Goal: Task Accomplishment & Management: Complete application form

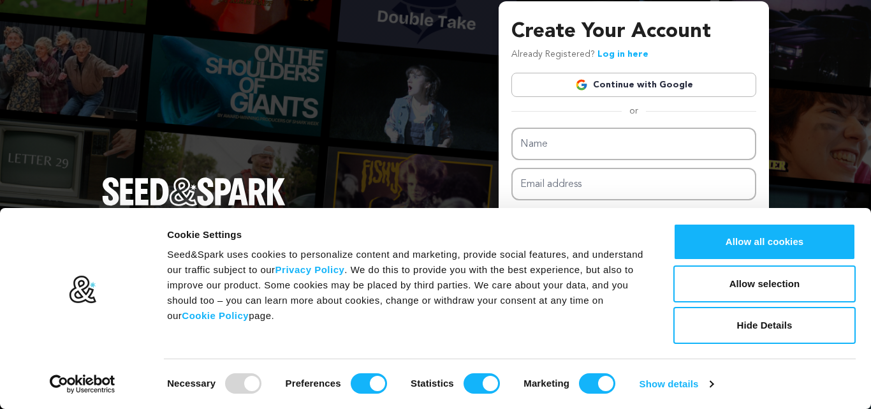
click at [635, 83] on link "Continue with Google" at bounding box center [633, 85] width 245 height 24
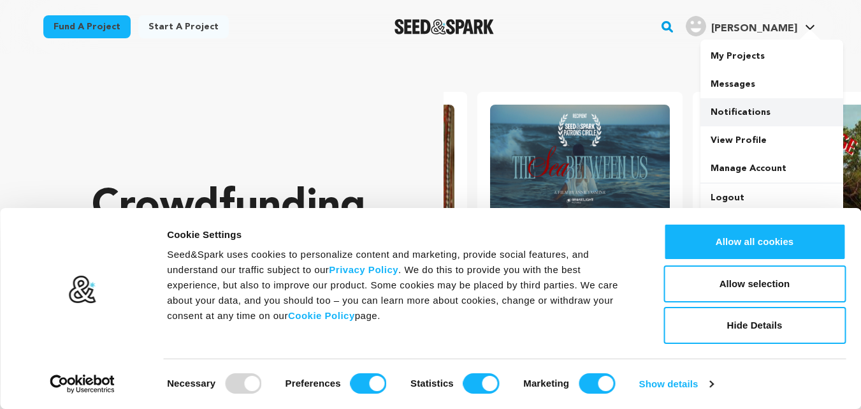
scroll to position [0, 226]
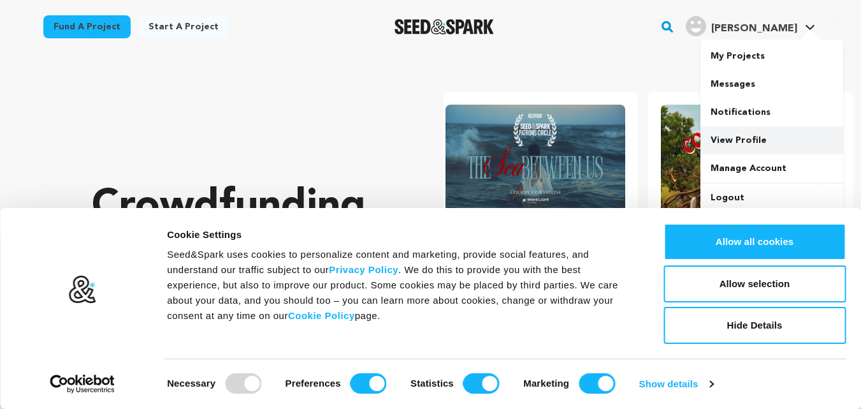
click at [749, 143] on link "View Profile" at bounding box center [772, 140] width 143 height 28
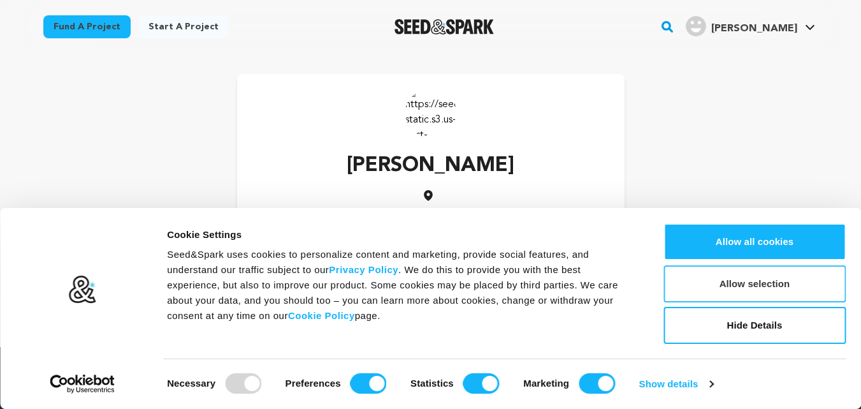
click at [798, 291] on button "Allow selection" at bounding box center [755, 283] width 182 height 37
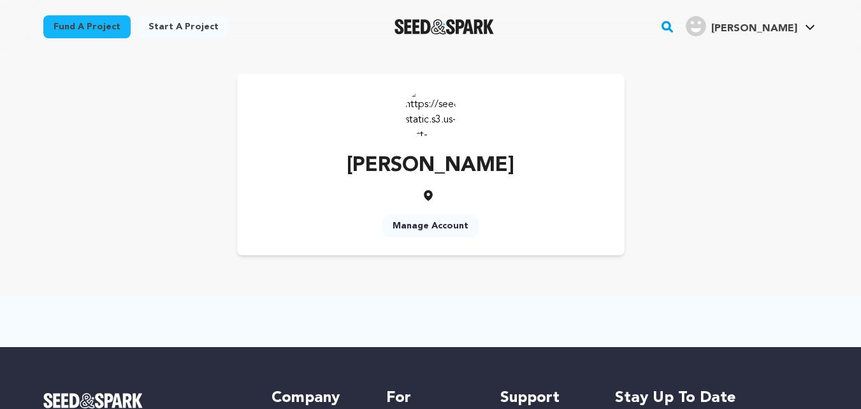
click at [438, 221] on link "Manage Account" at bounding box center [431, 225] width 96 height 23
click at [435, 227] on link "Manage Account" at bounding box center [431, 225] width 96 height 23
click at [741, 169] on link "Manage Account" at bounding box center [772, 168] width 143 height 28
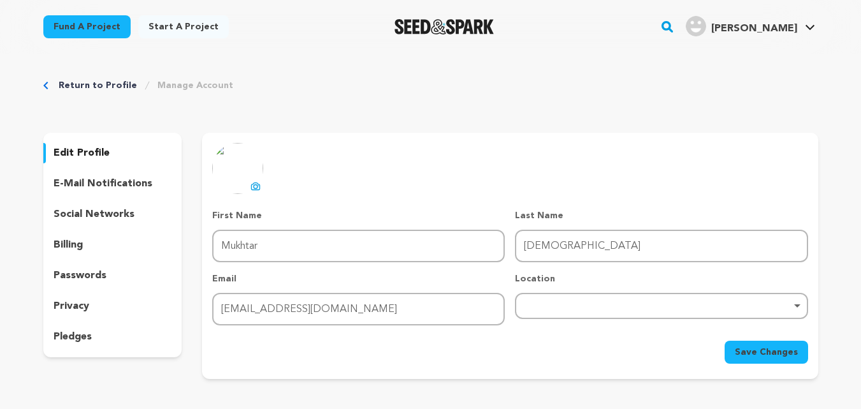
click at [560, 303] on div "Remove item" at bounding box center [662, 305] width 280 height 5
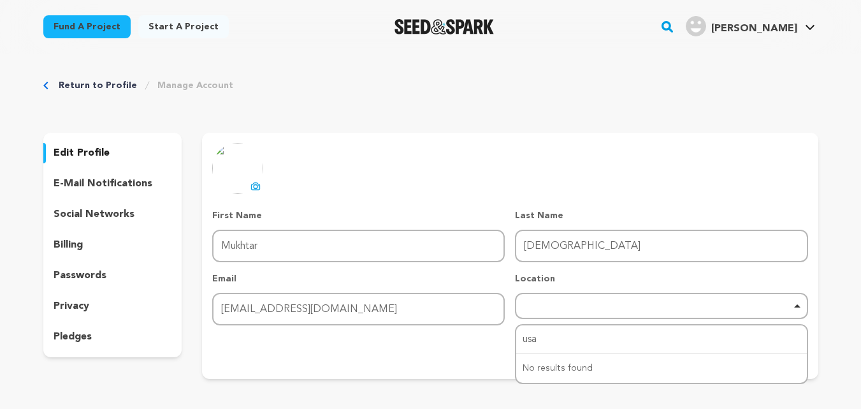
click at [481, 377] on div "uploading spinner upload profile image First Name First Name Mukhtar Last Name …" at bounding box center [510, 256] width 616 height 246
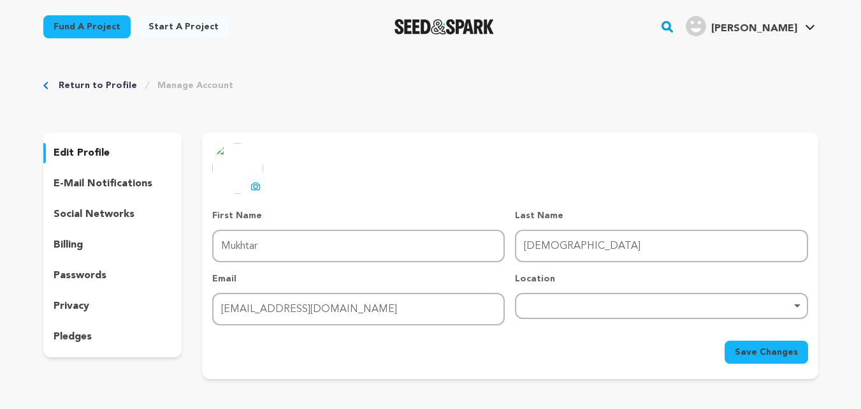
click at [604, 305] on div "Remove item" at bounding box center [662, 305] width 280 height 5
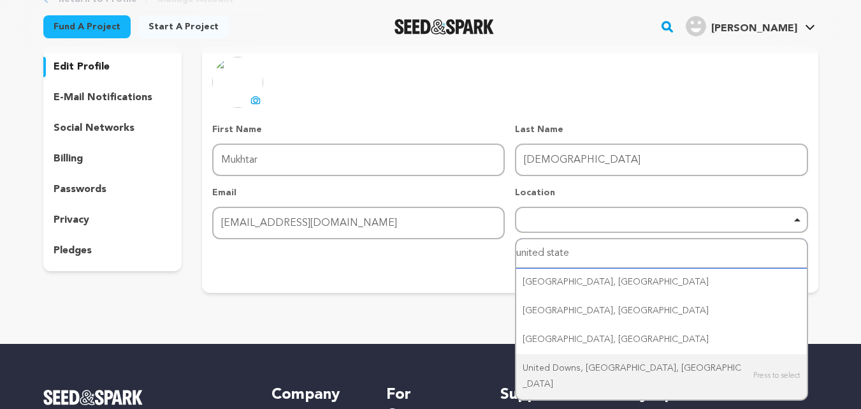
scroll to position [64, 0]
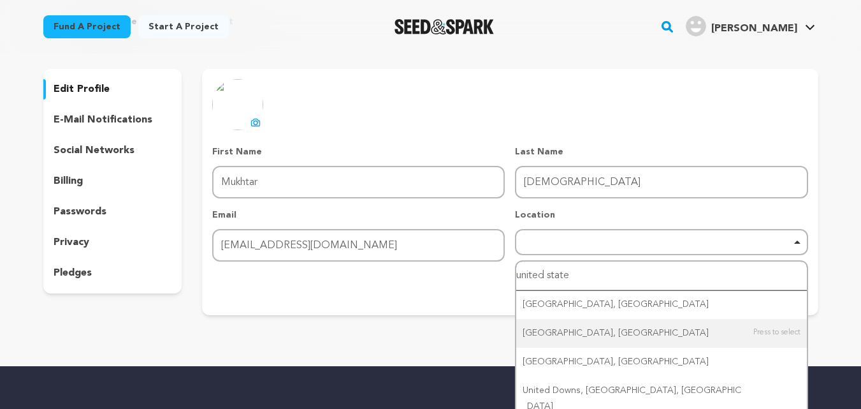
type input "united state"
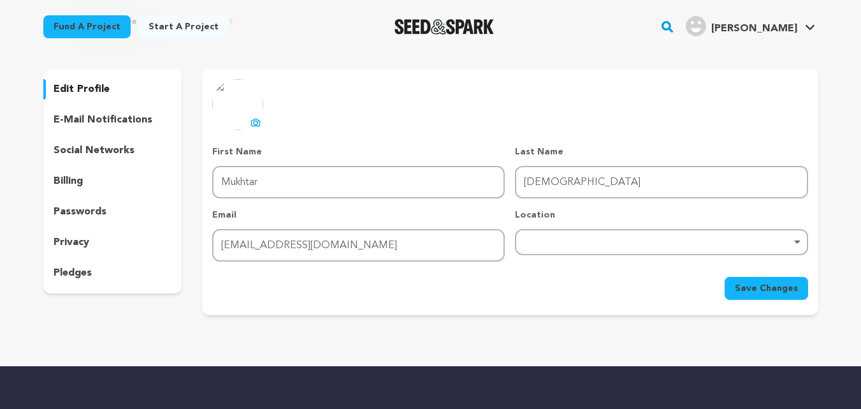
click at [508, 337] on div "Return to Profile Manage Account edit profile e-mail notifications social netwo…" at bounding box center [431, 168] width 816 height 356
click at [77, 87] on p "edit profile" at bounding box center [82, 89] width 56 height 15
click at [254, 125] on icon at bounding box center [256, 122] width 10 height 10
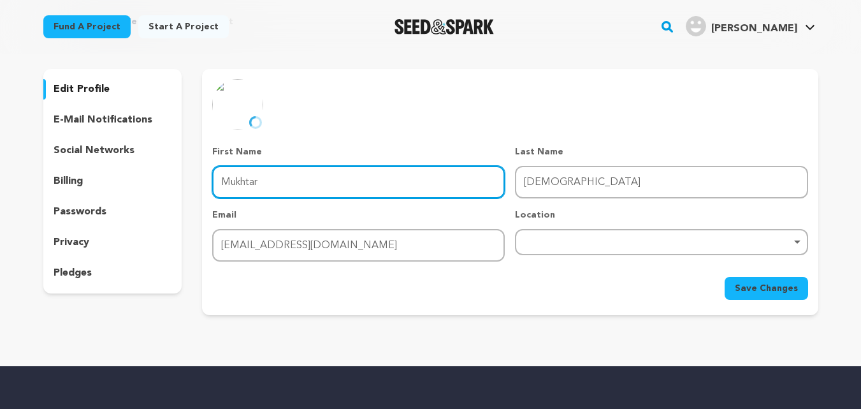
click at [295, 189] on input "Mukhtar" at bounding box center [358, 182] width 293 height 33
type input "M"
type input "mukhay"
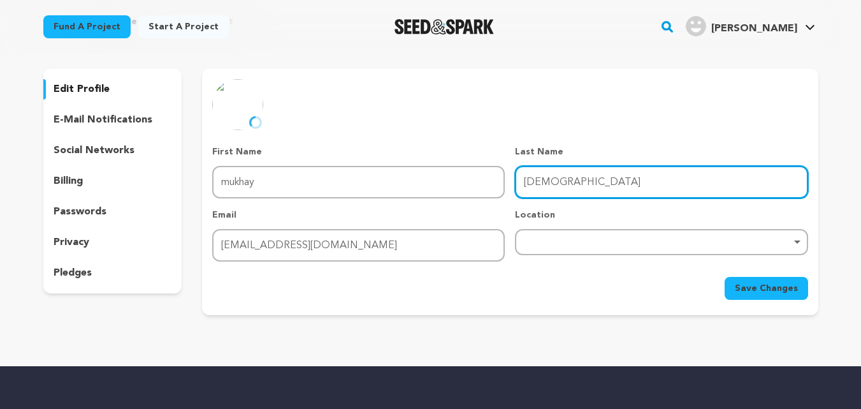
click at [659, 184] on input "Muhammad" at bounding box center [661, 182] width 293 height 33
type input "Mukhay"
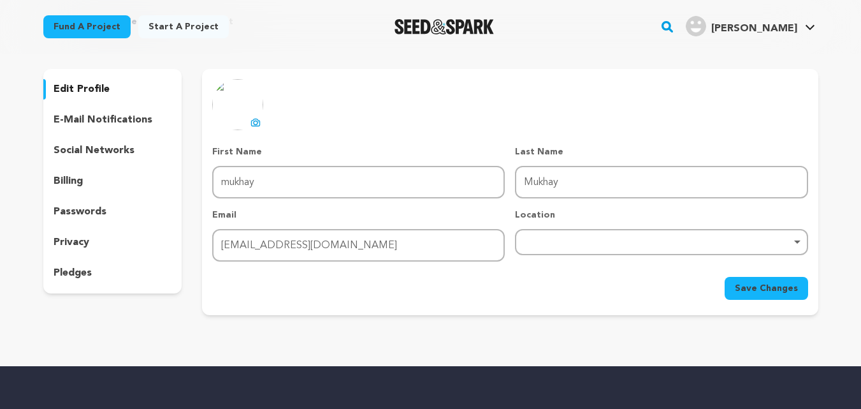
click at [467, 294] on div "Save Changes" at bounding box center [510, 288] width 596 height 23
click at [83, 91] on p "edit profile" at bounding box center [82, 89] width 56 height 15
click at [759, 282] on span "Save Changes" at bounding box center [766, 288] width 63 height 13
click at [82, 92] on p "edit profile" at bounding box center [82, 89] width 56 height 15
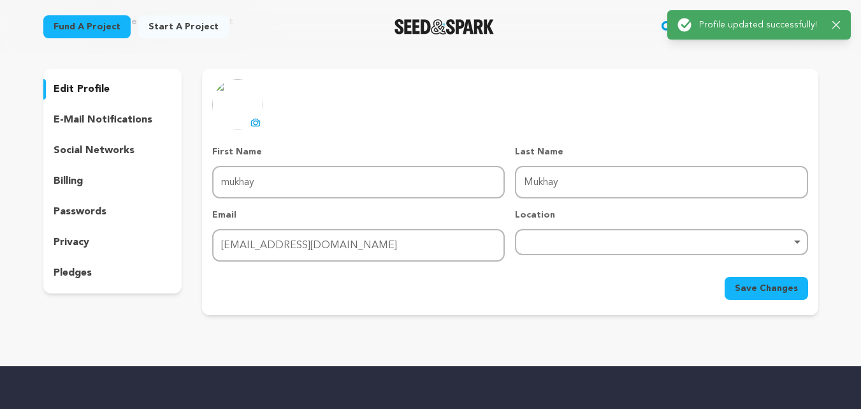
click at [99, 91] on p "edit profile" at bounding box center [82, 89] width 56 height 15
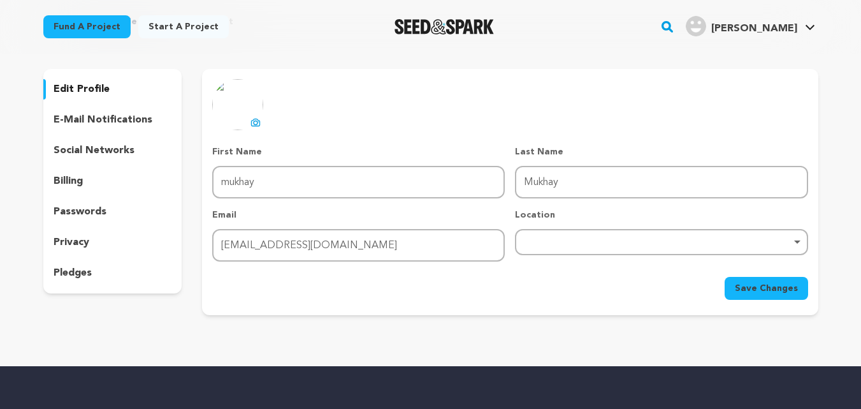
click at [90, 90] on p "edit profile" at bounding box center [82, 89] width 56 height 15
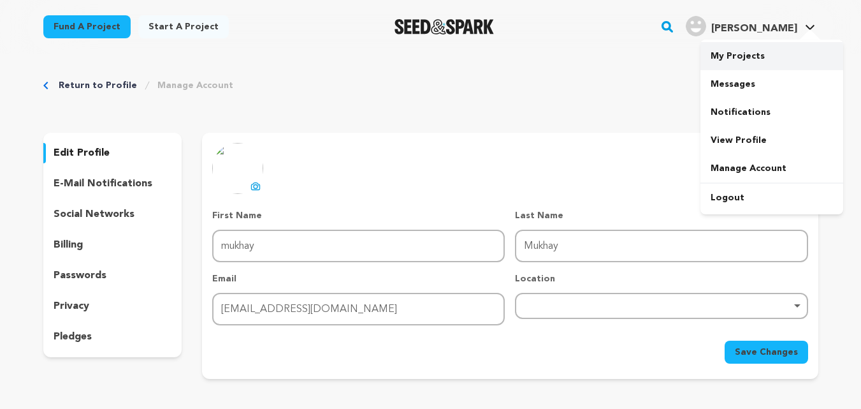
click at [726, 59] on link "My Projects" at bounding box center [772, 56] width 143 height 28
click at [172, 87] on link "Manage Account" at bounding box center [195, 85] width 76 height 13
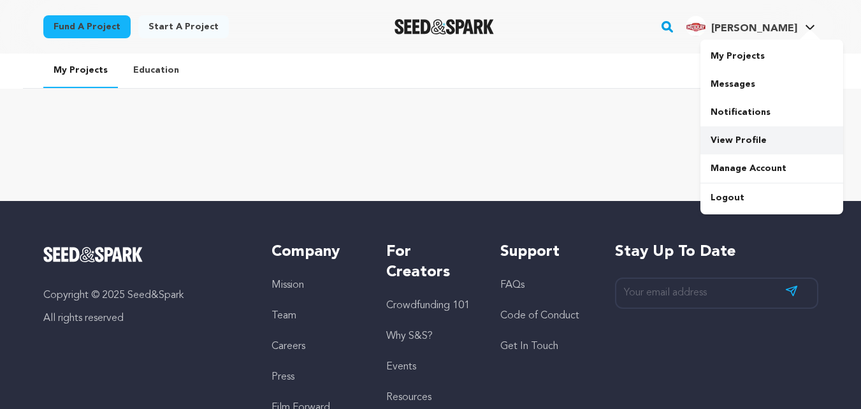
click at [749, 140] on link "View Profile" at bounding box center [772, 140] width 143 height 28
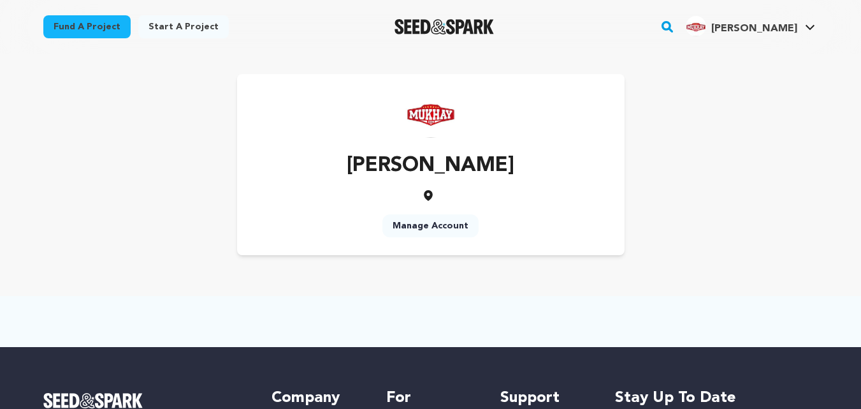
click at [444, 225] on link "Manage Account" at bounding box center [431, 225] width 96 height 23
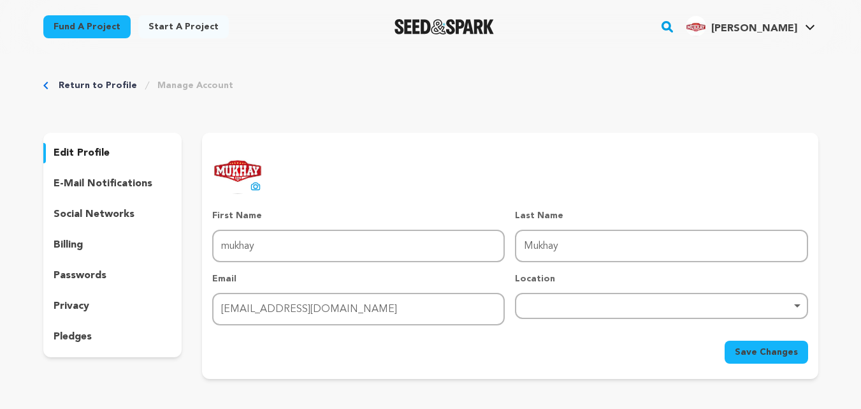
click at [114, 212] on p "social networks" at bounding box center [94, 214] width 81 height 15
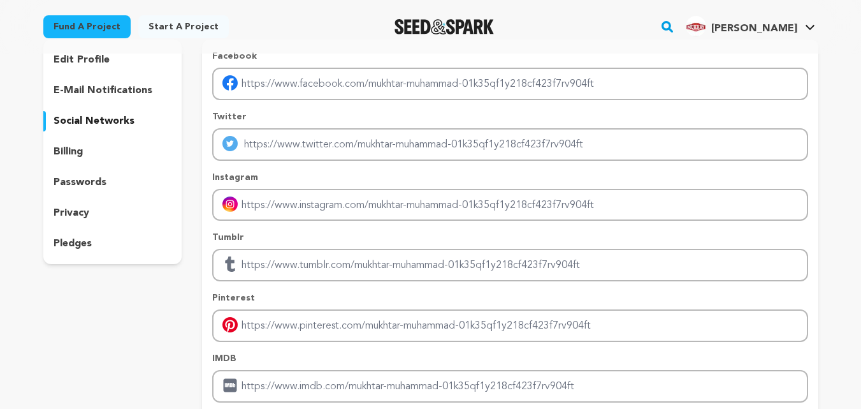
scroll to position [64, 0]
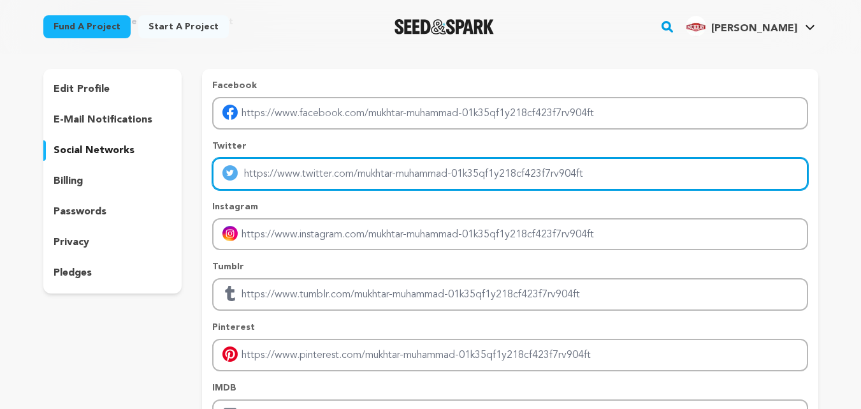
click at [320, 174] on input "Enter twitter profile link" at bounding box center [510, 173] width 596 height 33
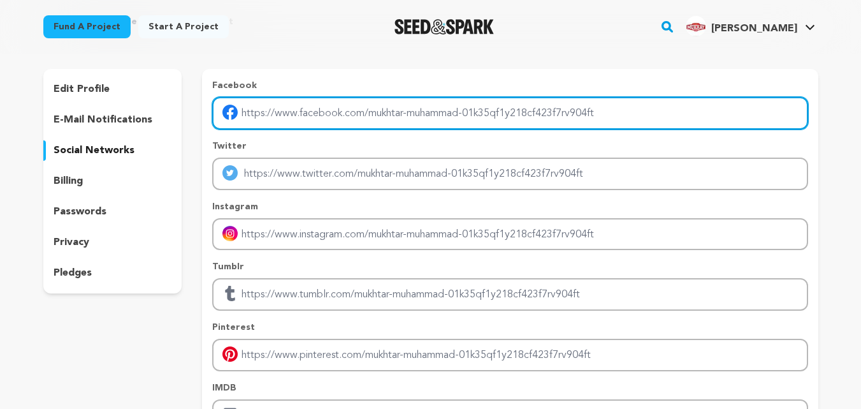
click at [298, 106] on input "Enter facebook profile link" at bounding box center [510, 113] width 596 height 33
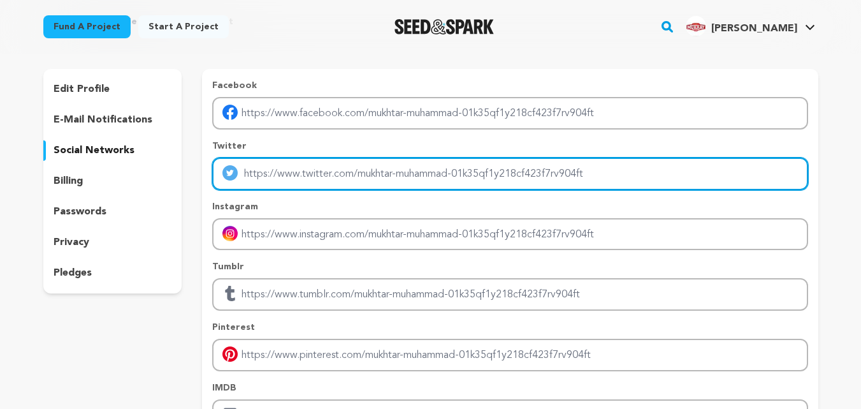
click at [303, 170] on input "Enter twitter profile link" at bounding box center [510, 173] width 596 height 33
type input "https://x.com/mukhay6"
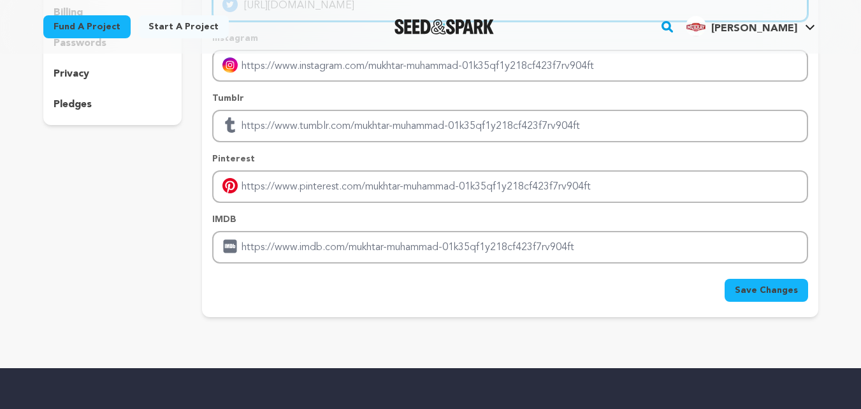
scroll to position [255, 0]
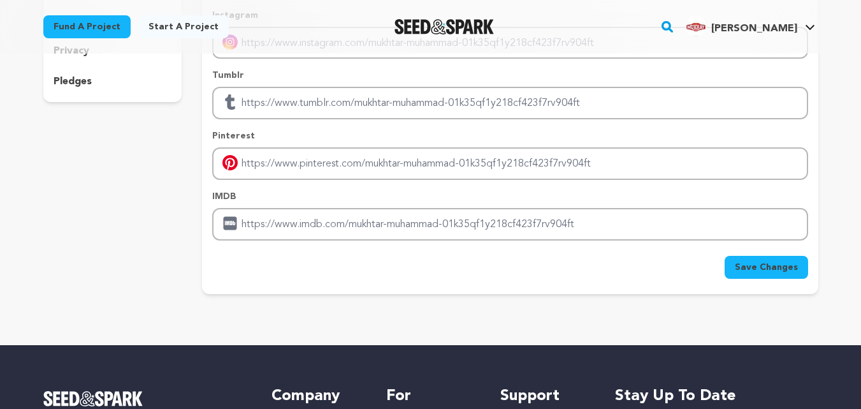
click at [748, 267] on span "Save Changes" at bounding box center [766, 267] width 63 height 13
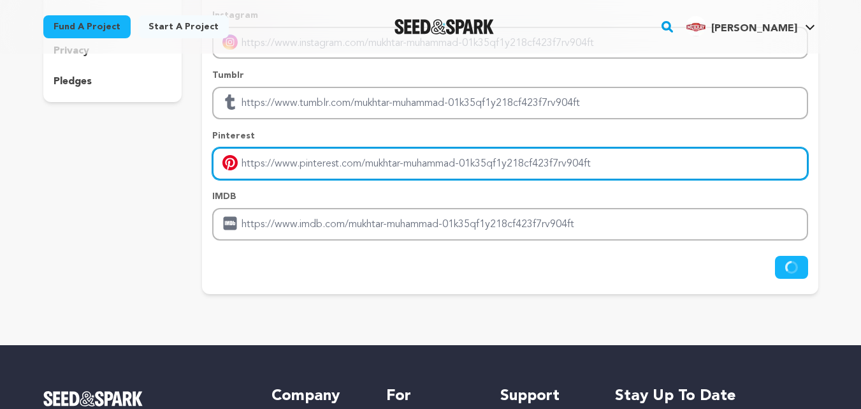
click at [351, 152] on input "Enter pinterest profile link" at bounding box center [510, 163] width 596 height 33
paste input "https://www.pinterest.com/mukhay67/"
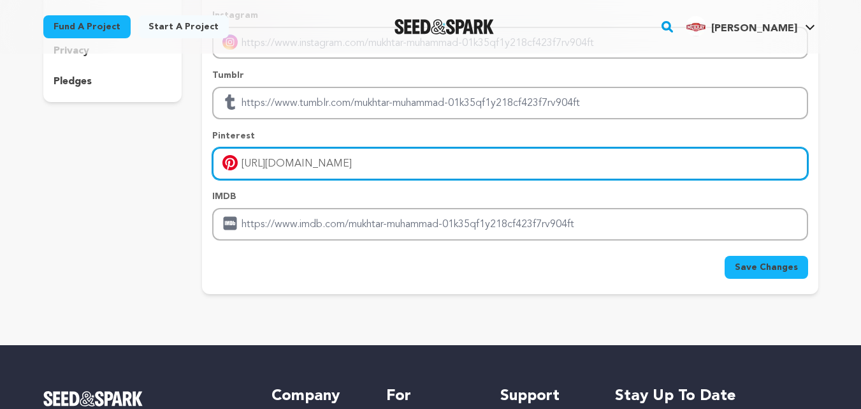
type input "https://www.pinterest.com/mukhay67/"
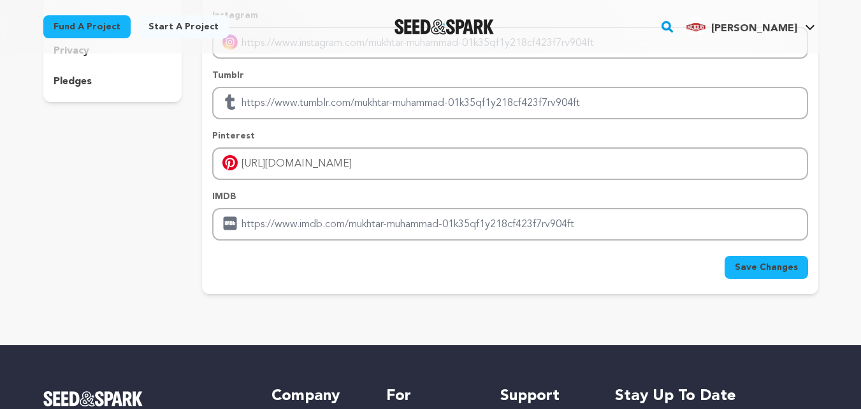
click at [374, 194] on p "IMDB" at bounding box center [510, 196] width 596 height 13
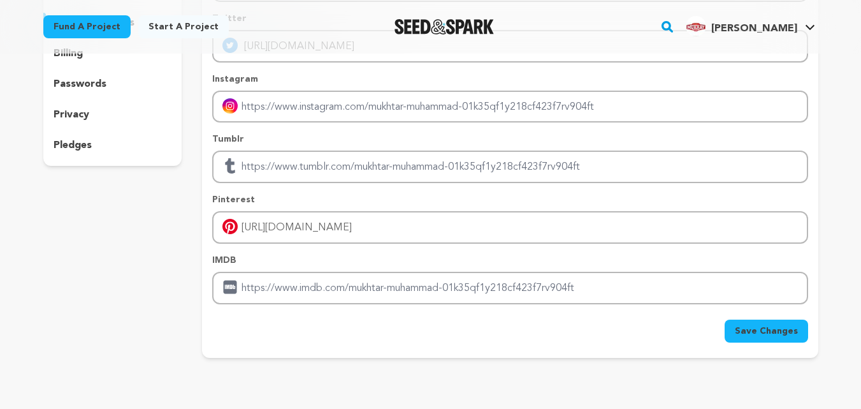
scroll to position [128, 0]
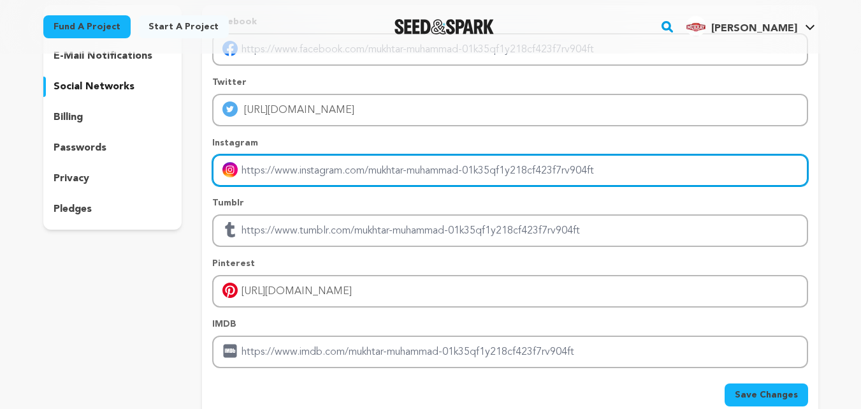
click at [391, 175] on input "Enter instagram handle link" at bounding box center [510, 170] width 596 height 33
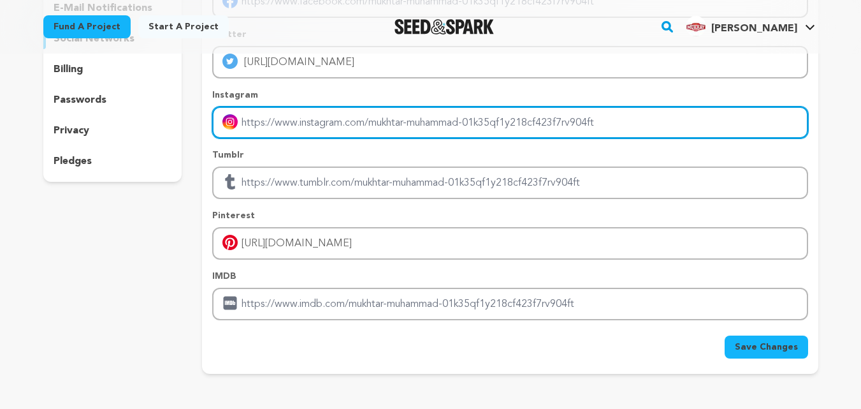
scroll to position [191, 0]
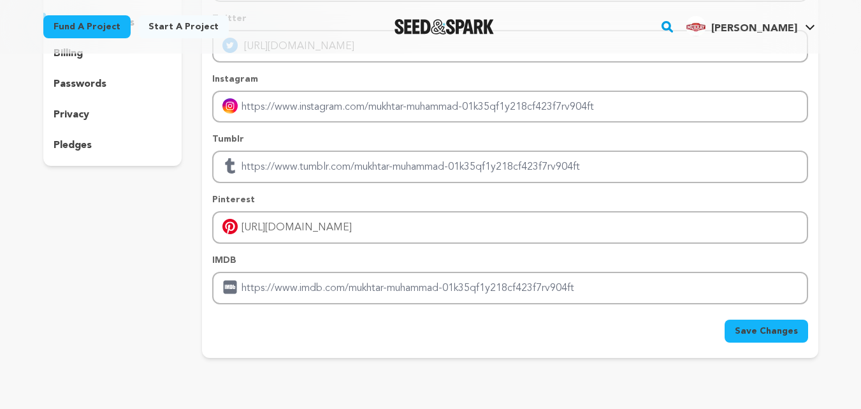
click at [754, 321] on button "Save Changes" at bounding box center [767, 330] width 84 height 23
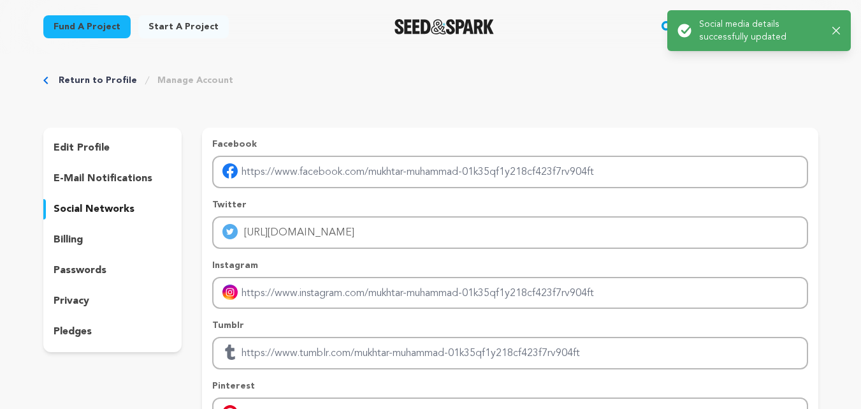
scroll to position [0, 0]
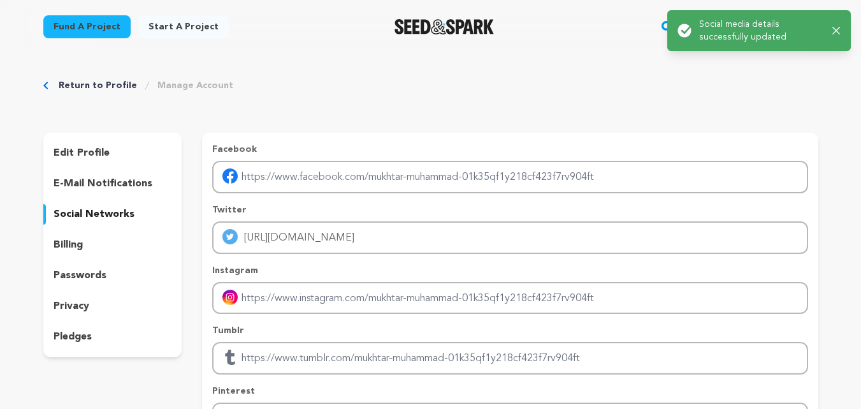
click at [835, 35] on div "Success: Info: Warning: Error: Social media details successfully updated Close …" at bounding box center [759, 31] width 163 height 26
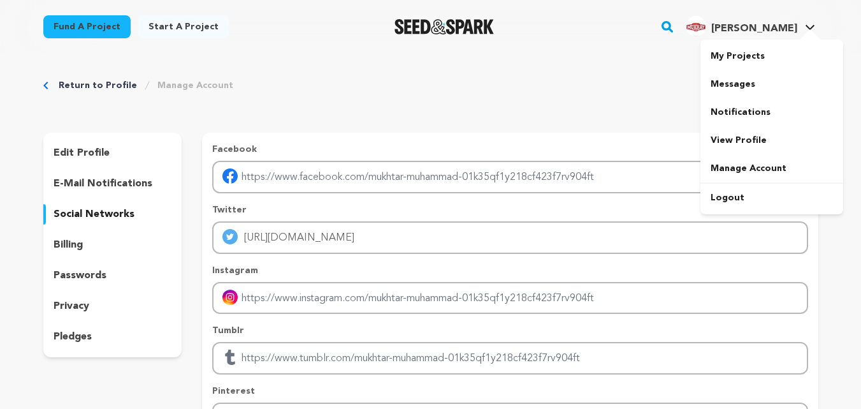
click at [801, 33] on div at bounding box center [811, 35] width 26 height 13
click at [746, 143] on link "View Profile" at bounding box center [772, 140] width 143 height 28
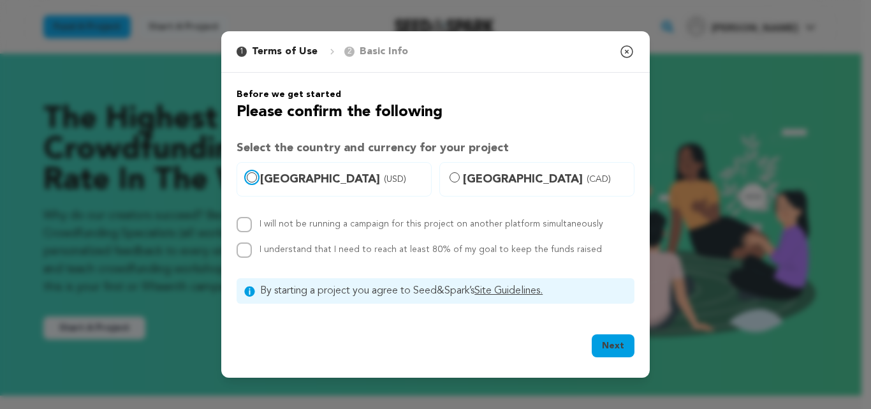
click at [254, 179] on input "[GEOGRAPHIC_DATA] (USD)" at bounding box center [252, 177] width 10 height 10
radio input "true"
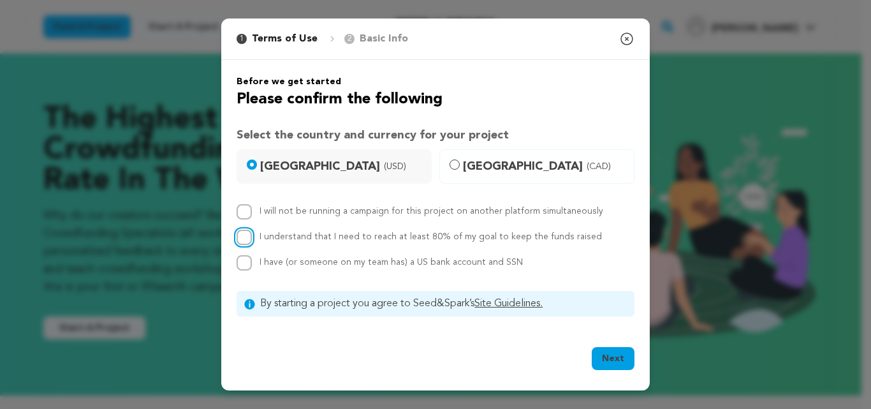
click at [240, 240] on input "I understand that I need to reach at least 80% of my goal to keep the funds rai…" at bounding box center [244, 237] width 15 height 15
checkbox input "true"
click at [591, 360] on div "Next Ok, Got it" at bounding box center [436, 361] width 398 height 28
click at [609, 361] on button "Next" at bounding box center [613, 358] width 43 height 23
click at [451, 167] on input "Canada (CAD)" at bounding box center [455, 164] width 10 height 10
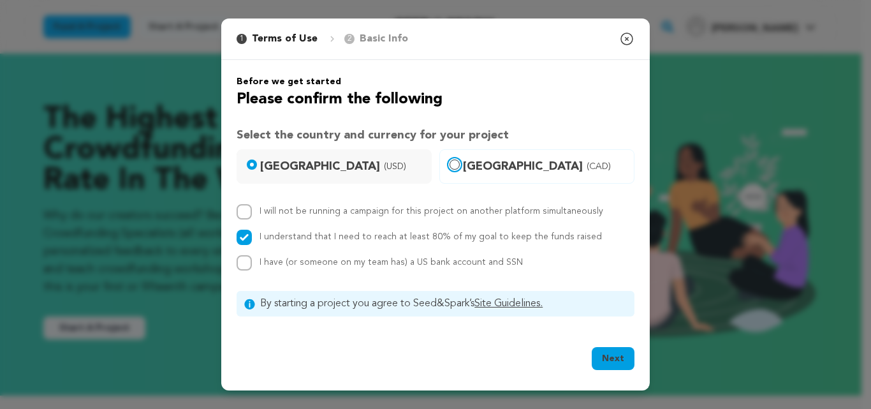
radio input "true"
click at [252, 166] on input "United States (USD)" at bounding box center [252, 164] width 10 height 10
radio input "true"
click at [242, 214] on input "I will not be running a campaign for this project on another platform simultane…" at bounding box center [244, 211] width 15 height 15
checkbox input "true"
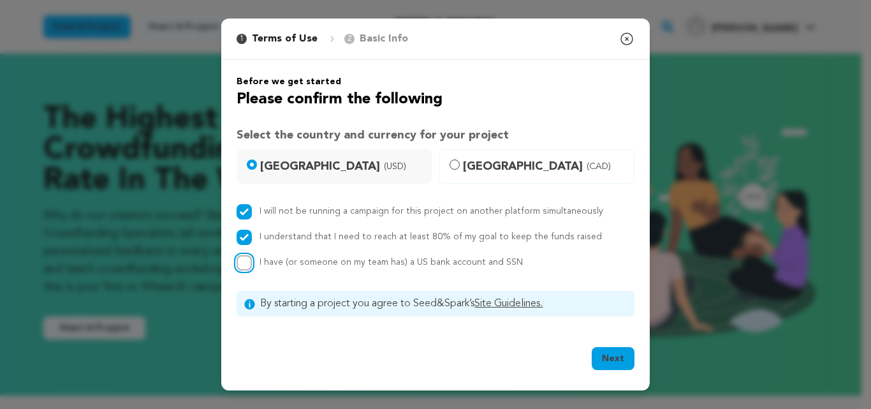
click at [242, 262] on input "I have (or someone on my team has) a US bank account and SSN" at bounding box center [244, 262] width 15 height 15
checkbox input "true"
click at [600, 357] on button "Next" at bounding box center [613, 358] width 43 height 23
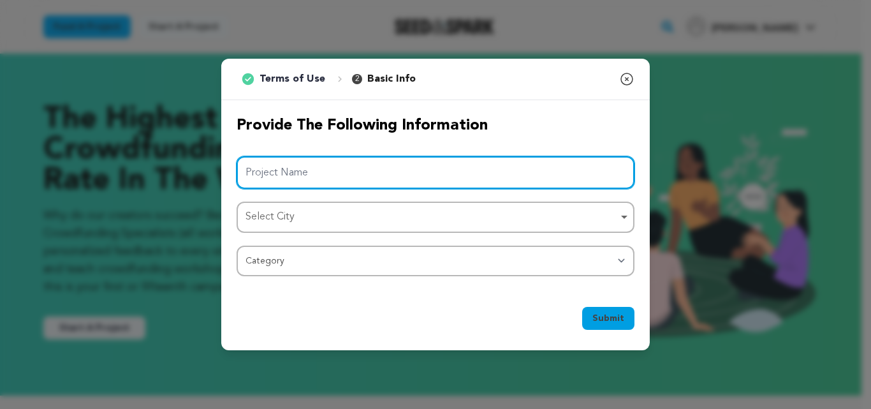
click at [322, 171] on input "Project Name" at bounding box center [436, 172] width 398 height 33
click at [320, 221] on div "Select City Remove item" at bounding box center [431, 217] width 372 height 18
type input "wwe replica title belt"
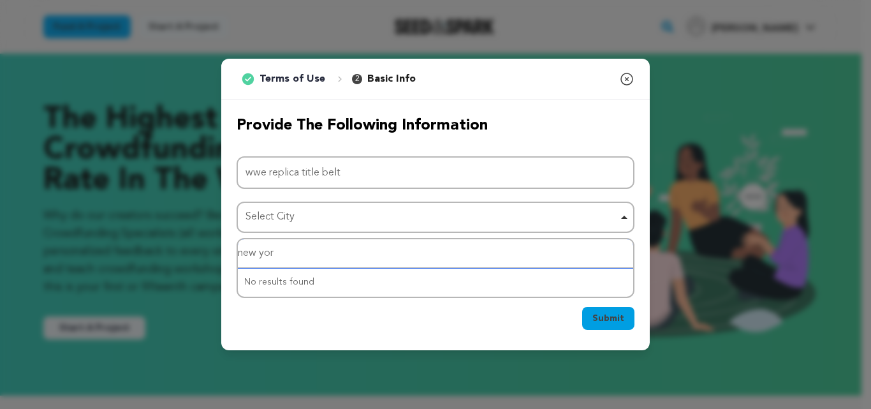
type input "new york"
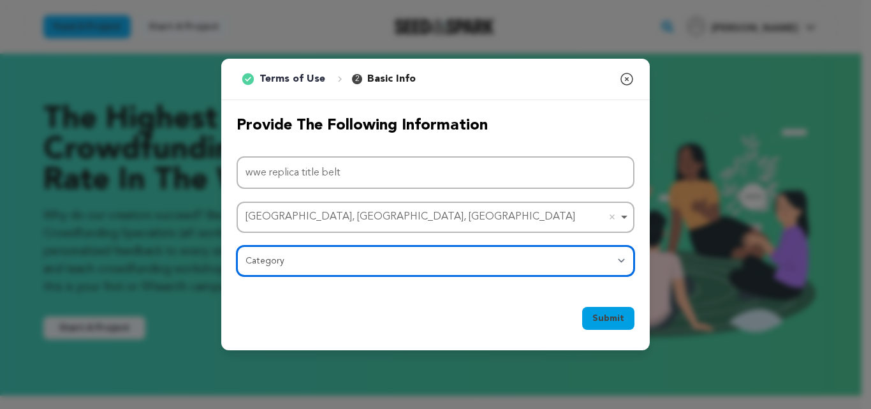
click at [383, 273] on select "Category Film Feature Film Short Series Film Festival Company Music Video VR Ex…" at bounding box center [436, 260] width 398 height 31
select select "10117"
click at [237, 245] on select "Category Film Feature Film Short Series Film Festival Company Music Video VR Ex…" at bounding box center [436, 260] width 398 height 31
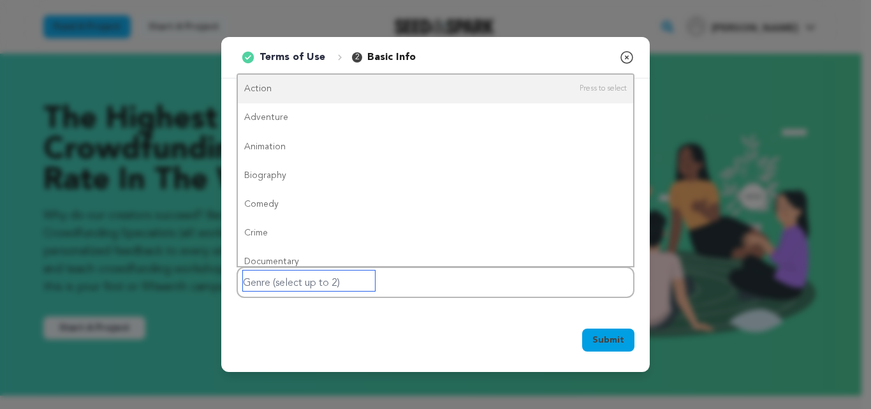
click at [286, 289] on input "Genre (select up to 2)" at bounding box center [309, 280] width 132 height 20
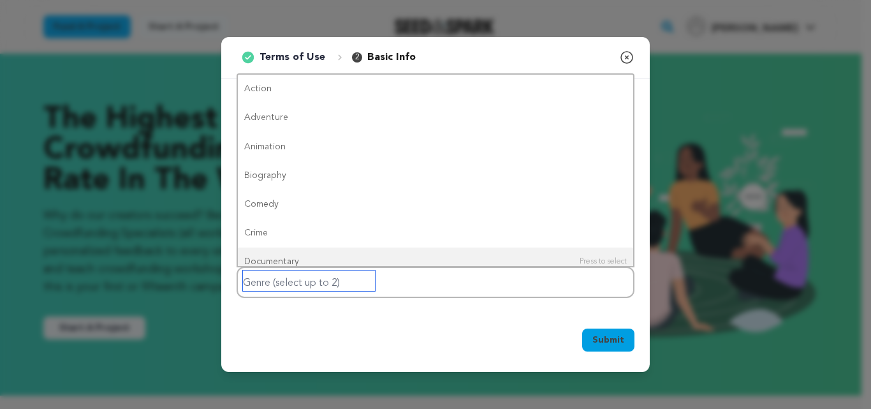
click at [419, 286] on div at bounding box center [436, 282] width 398 height 31
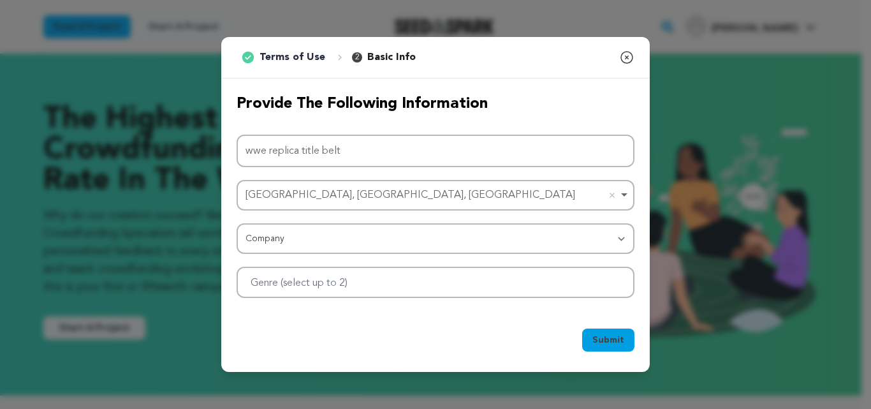
click at [438, 332] on div "Submit Ok, Got it" at bounding box center [436, 342] width 398 height 28
click at [268, 284] on input "Genre (select up to 2)" at bounding box center [309, 280] width 132 height 20
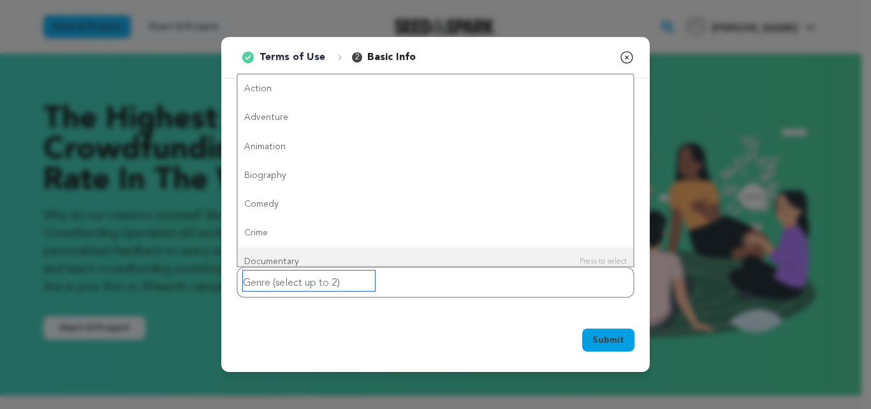
click at [395, 279] on div at bounding box center [436, 282] width 398 height 31
click at [394, 282] on div at bounding box center [436, 282] width 398 height 31
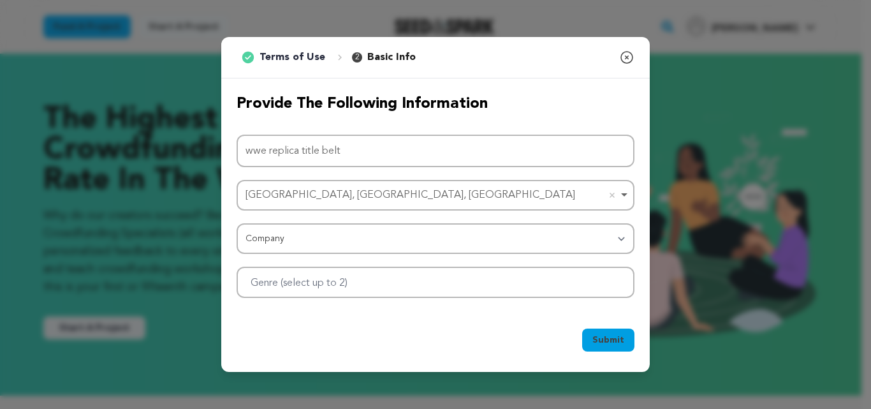
click at [359, 311] on div "Provide the following information Project Name wwe replica title belt New Alban…" at bounding box center [435, 195] width 428 height 235
click at [394, 275] on div at bounding box center [436, 282] width 398 height 31
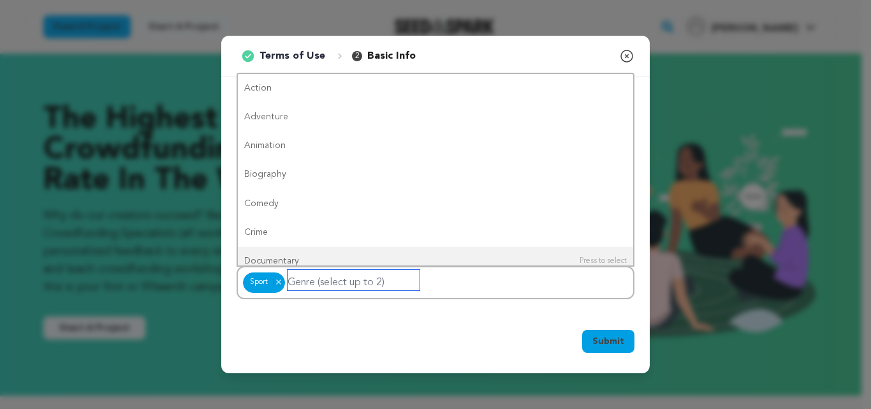
click at [422, 282] on div "Sport Sport Remove item" at bounding box center [436, 282] width 398 height 33
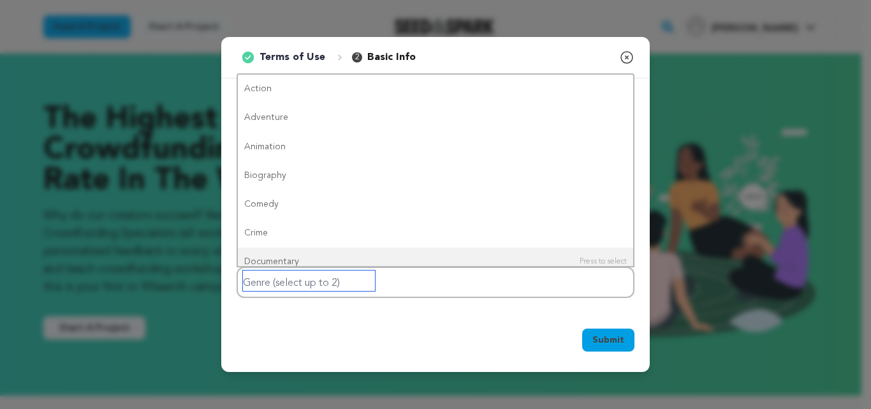
click at [422, 282] on div at bounding box center [436, 282] width 398 height 31
click at [411, 281] on div at bounding box center [436, 282] width 398 height 31
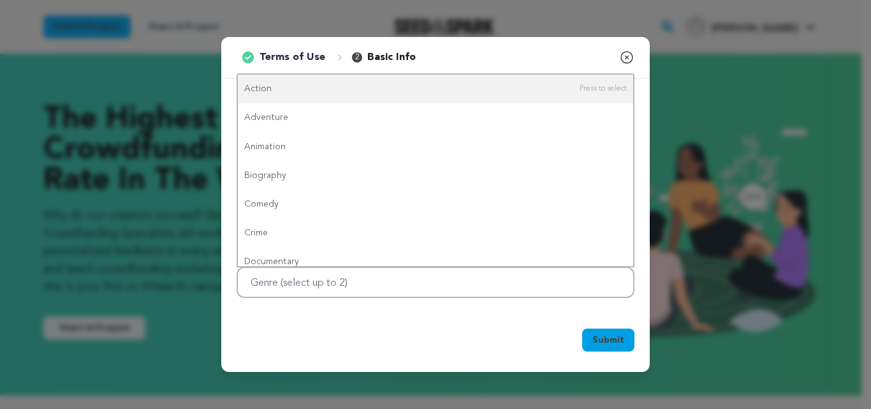
click at [626, 52] on icon "button" at bounding box center [626, 57] width 15 height 15
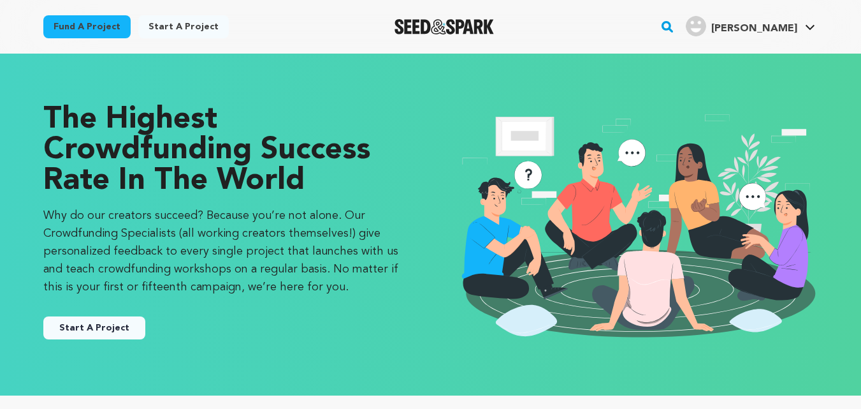
click at [117, 316] on button "Start A Project" at bounding box center [94, 327] width 102 height 23
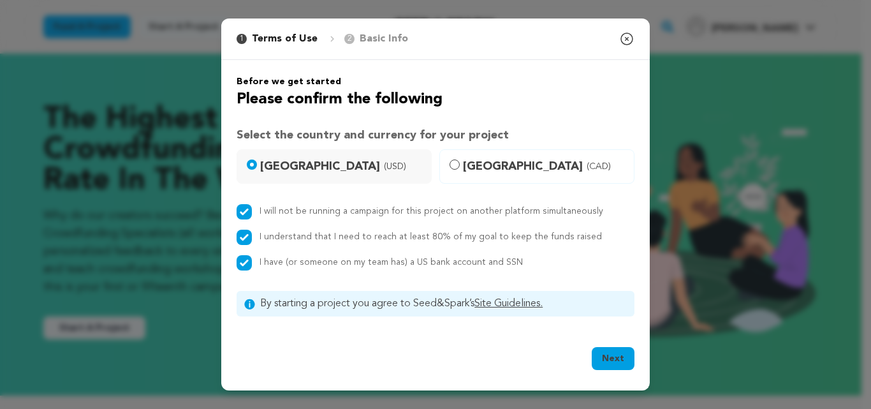
click at [608, 355] on button "Next" at bounding box center [613, 358] width 43 height 23
select select "10117"
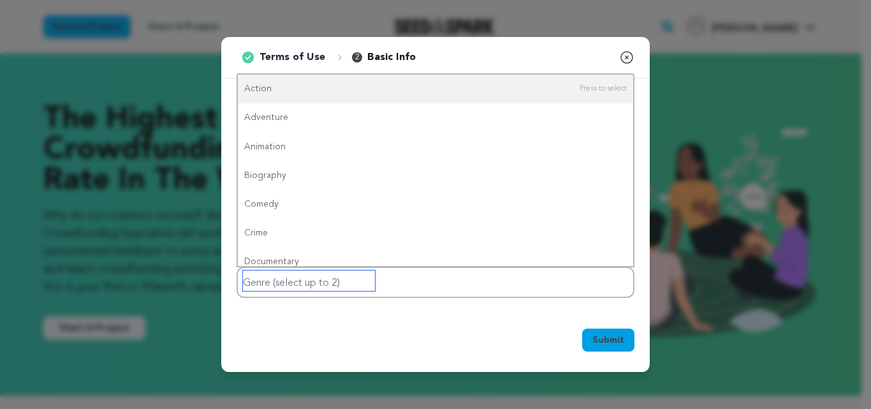
click at [291, 284] on input "Genre (select up to 2)" at bounding box center [309, 280] width 132 height 20
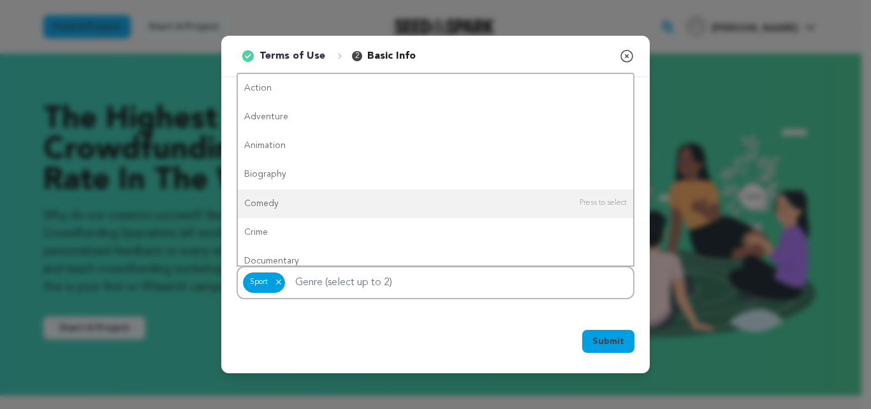
click at [605, 345] on span "Submit" at bounding box center [608, 341] width 32 height 13
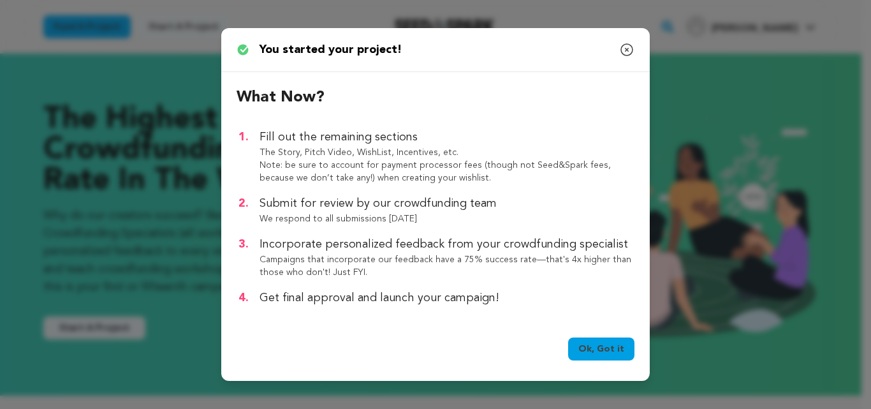
click at [617, 350] on link "Ok, Got it" at bounding box center [601, 348] width 66 height 23
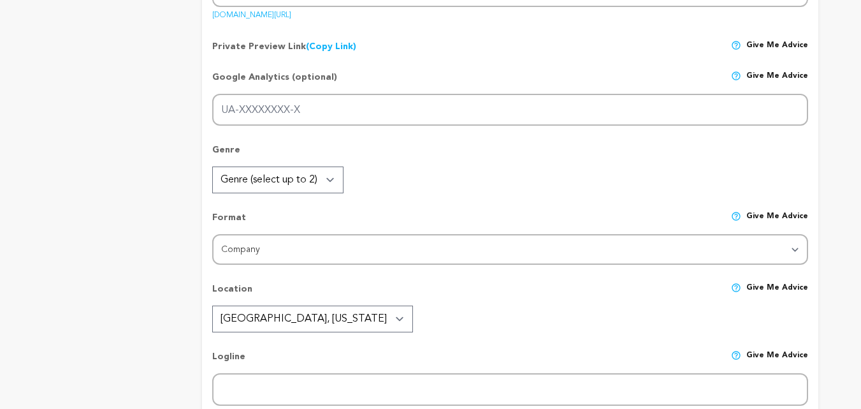
scroll to position [255, 0]
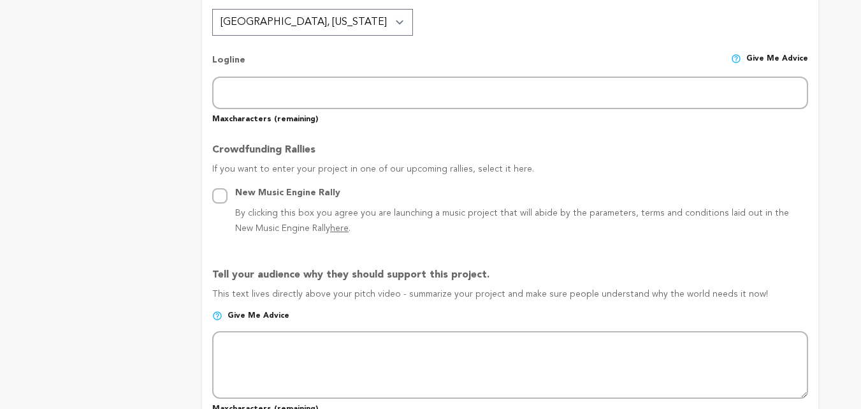
type input "wwe replica title belt"
type input "wwe-replica-title-belt"
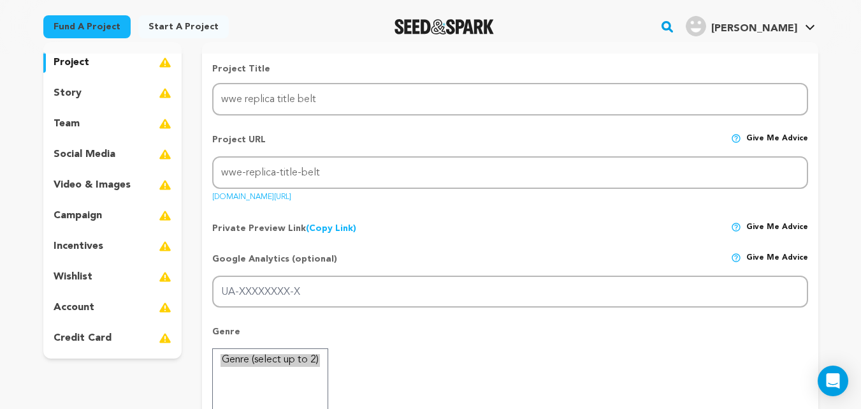
scroll to position [128, 0]
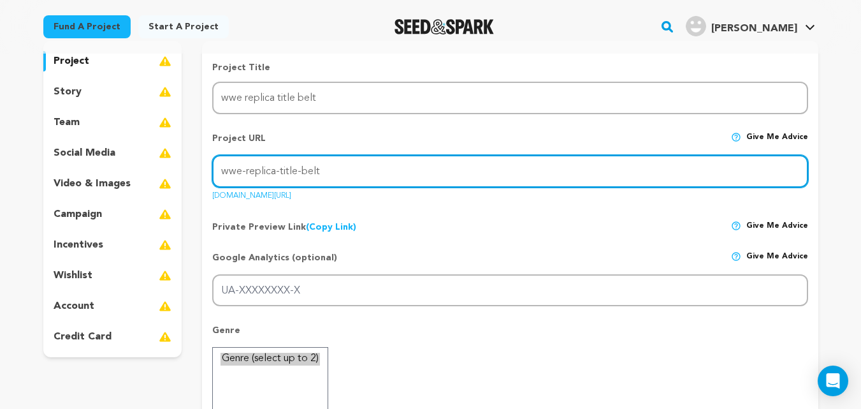
click at [342, 181] on input "wwe-replica-title-belt" at bounding box center [510, 171] width 596 height 33
click at [272, 171] on input "wwe-replica-title-belt" at bounding box center [510, 171] width 596 height 33
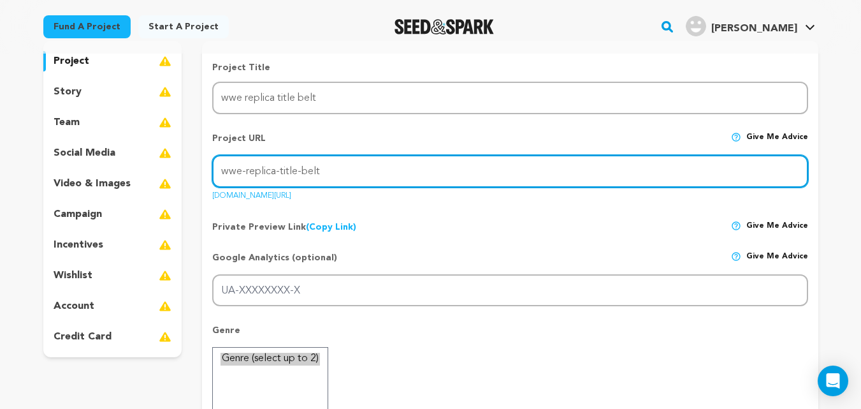
click at [272, 172] on input "wwe-replica-title-belt" at bounding box center [510, 171] width 596 height 33
paste input "https://www.mukhay.com/collections/ww"
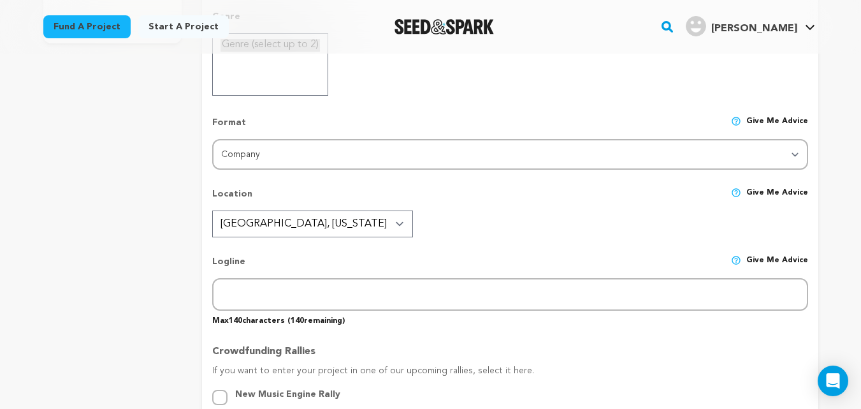
scroll to position [446, 0]
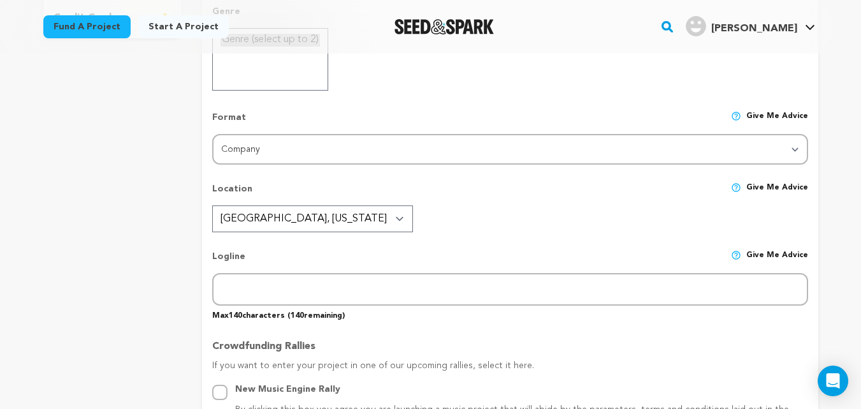
type input "https://www.mukhay.com/collections/wwe-belt"
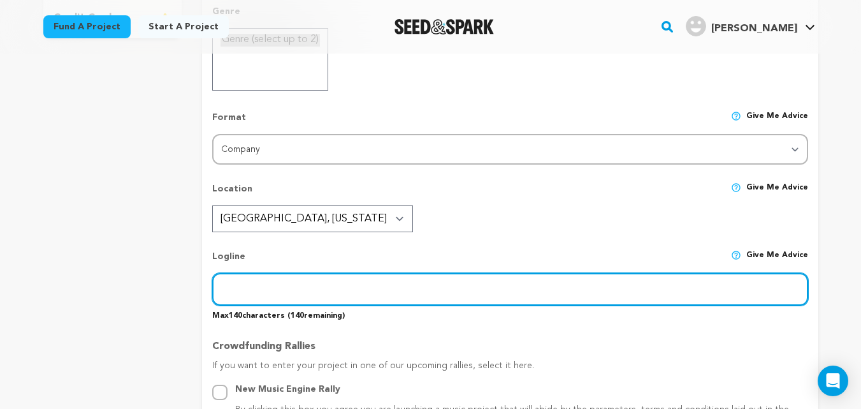
click at [316, 295] on input "text" at bounding box center [510, 289] width 596 height 33
paste input "Shop authentic WWE replica championship belts at mukhay.com– including Universa…"
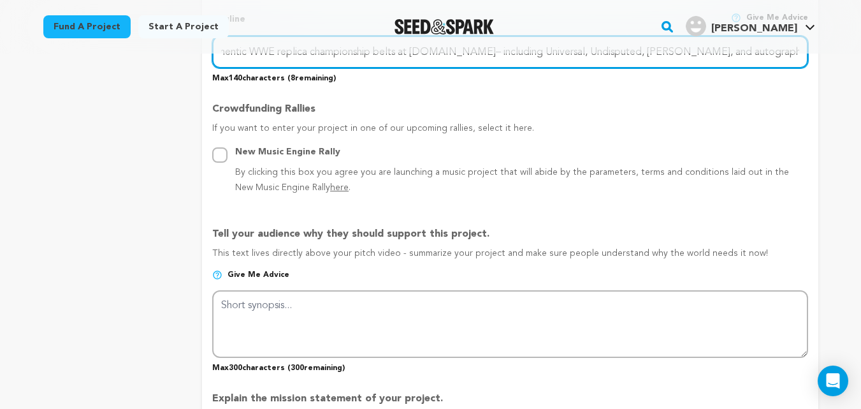
scroll to position [701, 0]
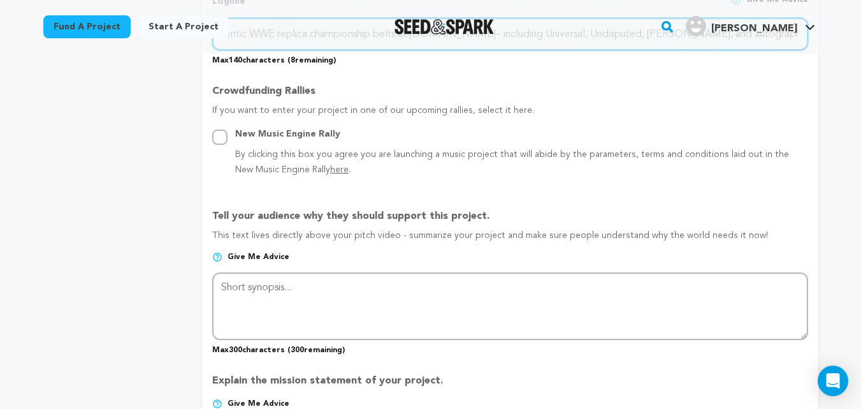
type input "Shop authentic WWE replica championship belts at mukhay.com– including Universa…"
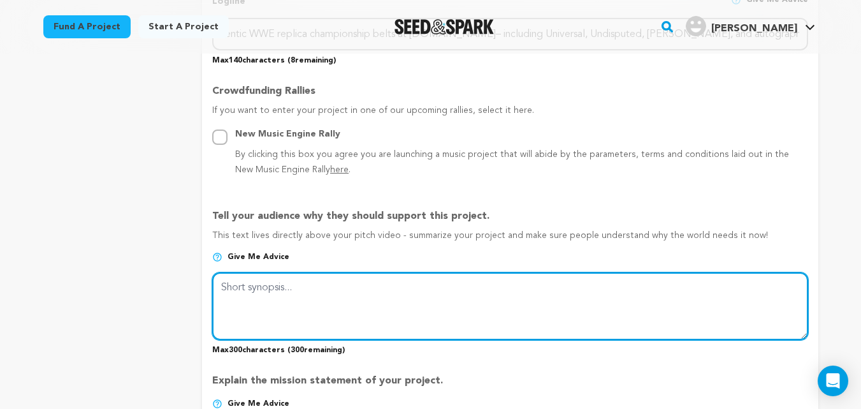
scroll to position [0, 0]
click at [287, 292] on textarea at bounding box center [510, 306] width 596 height 68
paste textarea "Shop authentic WWE replica championship belts at mukhay.com– including Universa…"
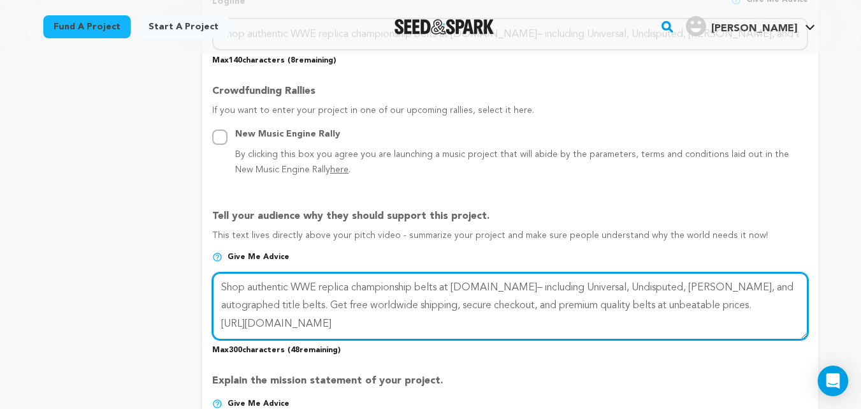
paste textarea "Shop authentic WWE replica championship belts at"
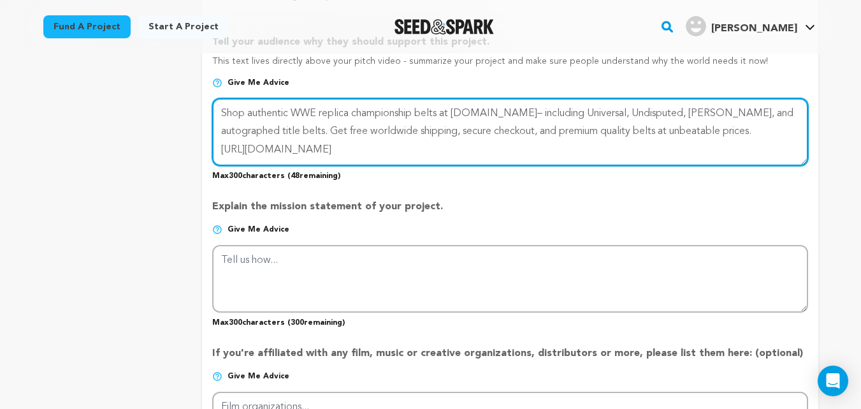
scroll to position [893, 0]
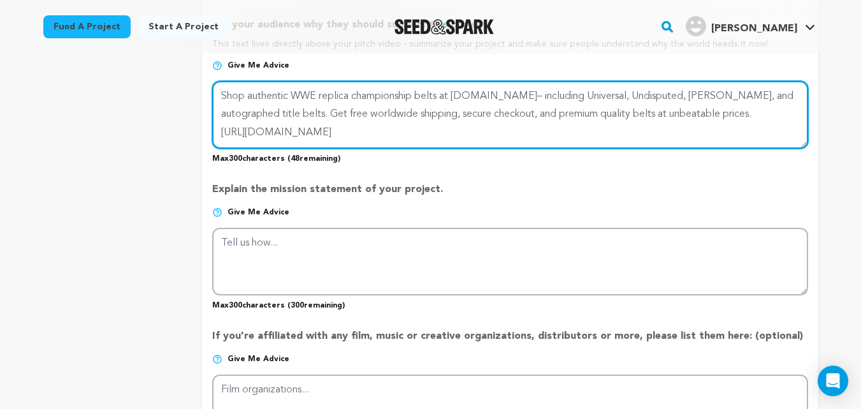
type textarea "Shop authentic WWE replica championship belts at mukhay.com– including Universa…"
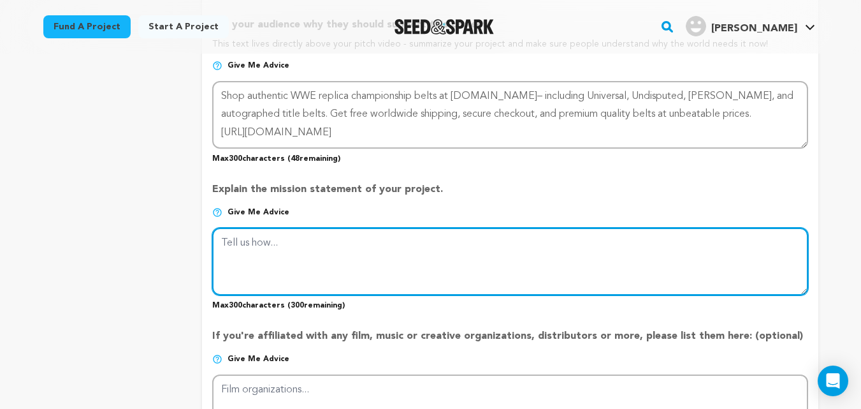
click at [304, 253] on textarea at bounding box center [510, 262] width 596 height 68
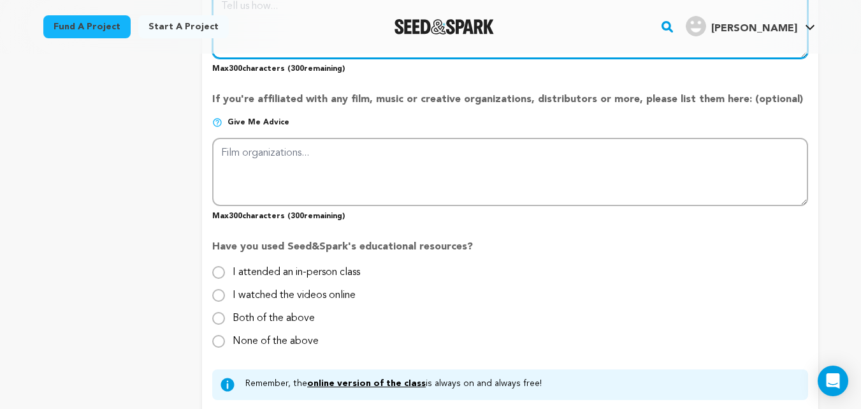
scroll to position [1148, 0]
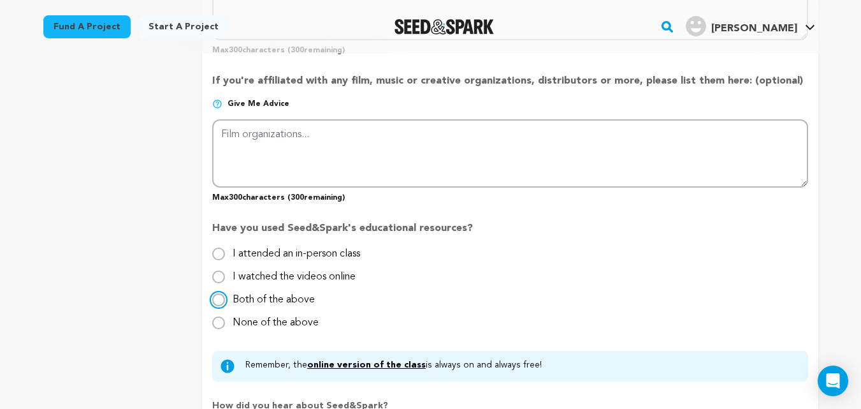
click at [221, 302] on input "Both of the above" at bounding box center [218, 299] width 13 height 13
radio input "true"
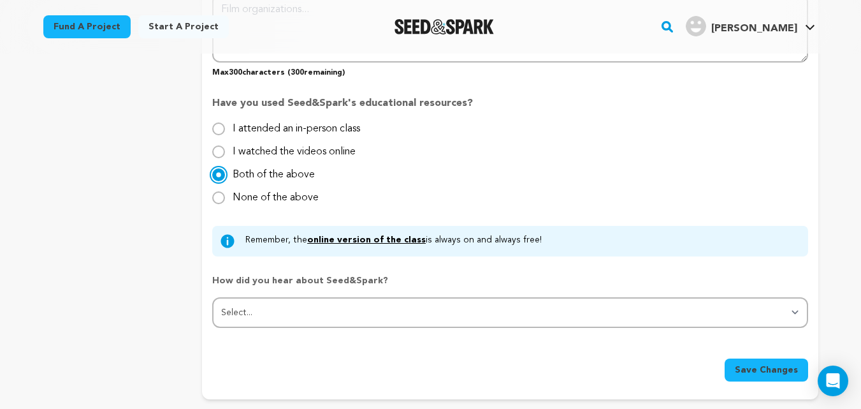
scroll to position [1275, 0]
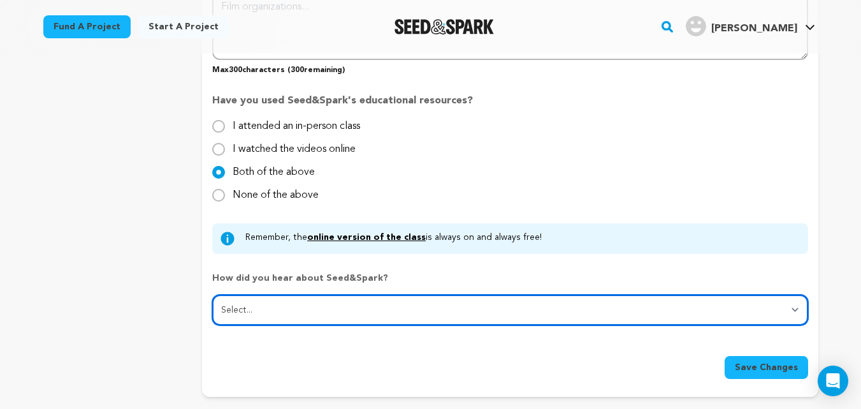
click at [377, 298] on select "Select... From a friend Social media Film festival or film organization Took an…" at bounding box center [510, 310] width 596 height 31
select select "2"
click at [212, 295] on select "Select... From a friend Social media Film festival or film organization Took an…" at bounding box center [510, 310] width 596 height 31
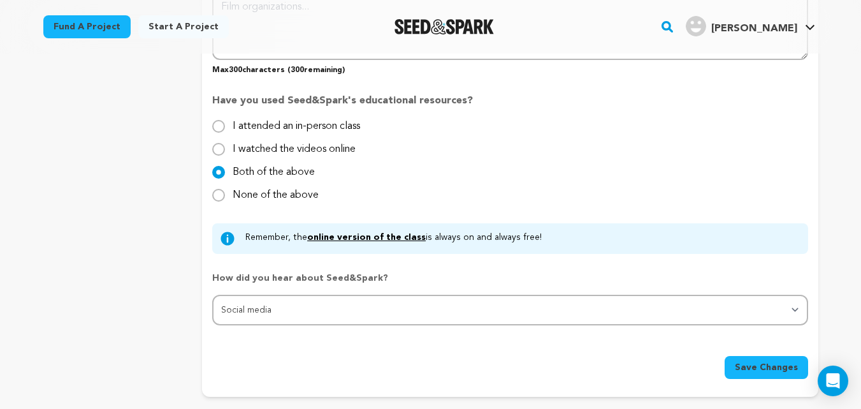
click at [770, 364] on span "Save Changes" at bounding box center [766, 367] width 63 height 13
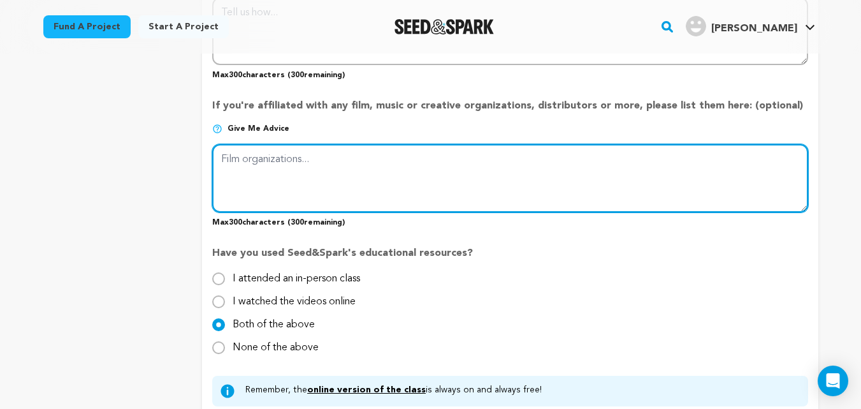
click at [281, 184] on textarea at bounding box center [510, 178] width 596 height 68
paste textarea "Shop authentic WWE replica championship belts at mukhay.com– including Universa…"
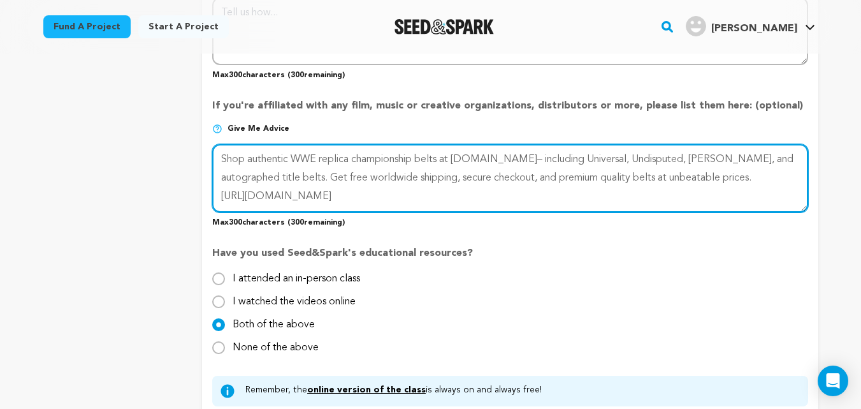
type textarea "Shop authentic WWE replica championship belts at mukhay.com– including Universa…"
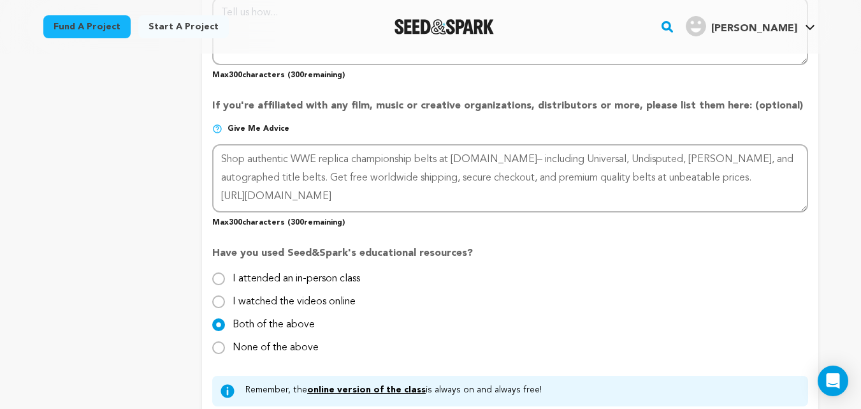
click at [349, 224] on p "Max 300 characters ( 300 remaining)" at bounding box center [510, 219] width 596 height 15
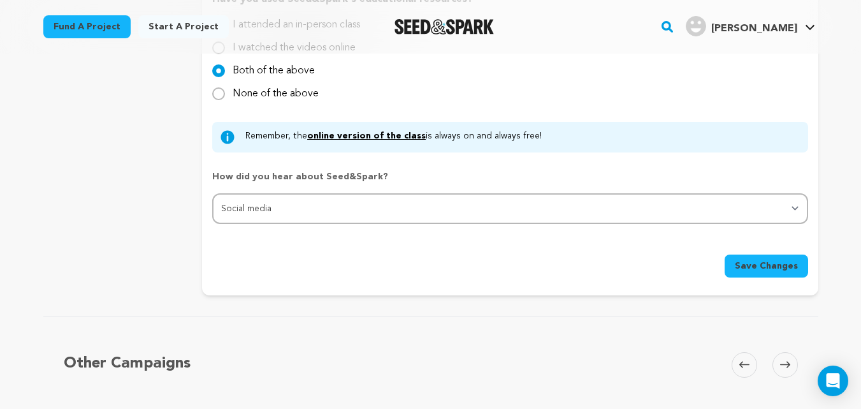
scroll to position [1378, 0]
click at [748, 261] on span "Save Changes" at bounding box center [766, 264] width 63 height 13
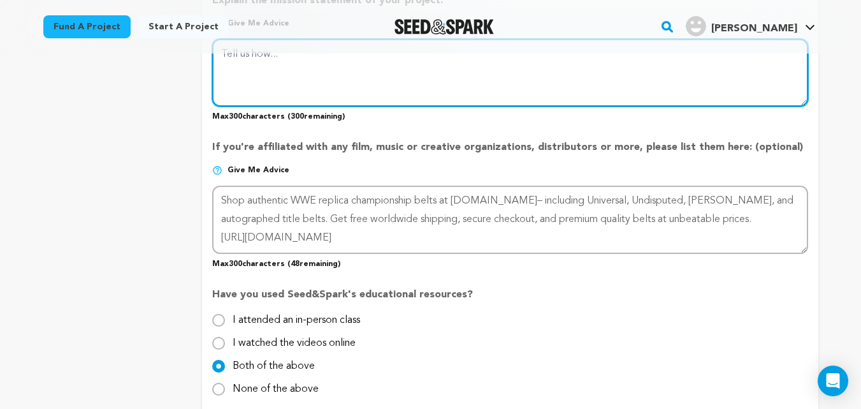
scroll to position [1059, 0]
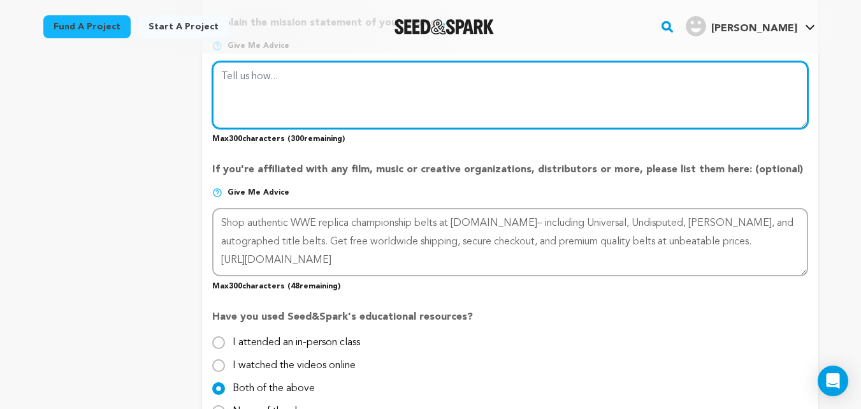
click at [323, 85] on textarea at bounding box center [510, 95] width 596 height 68
paste textarea "Shop authentic WWE replica championship belts at mukhay.com– including Universa…"
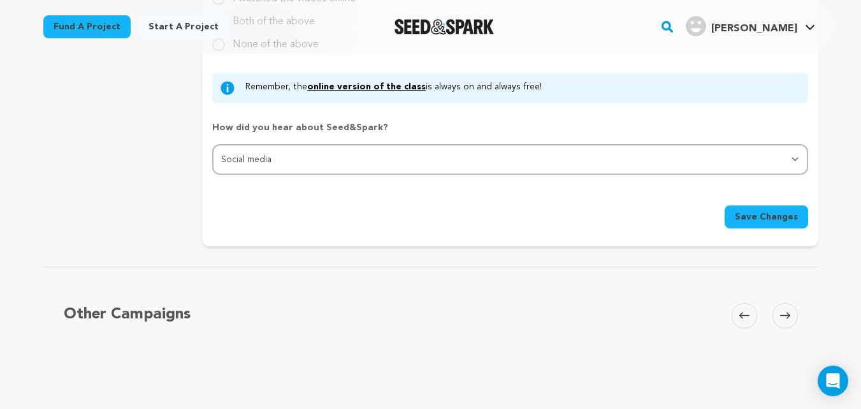
scroll to position [1442, 0]
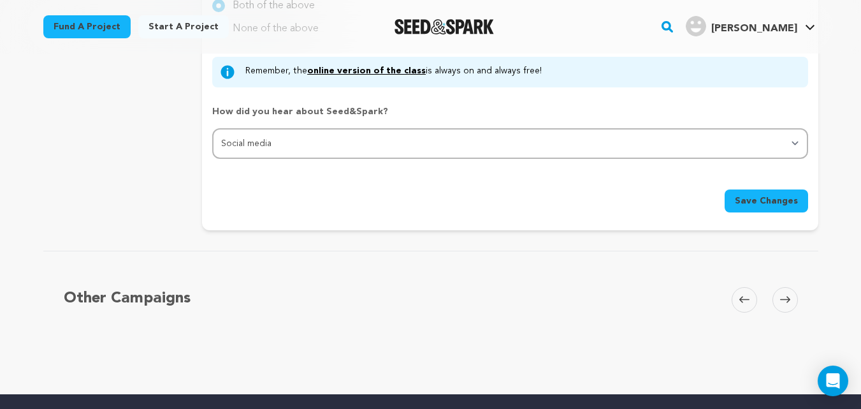
type textarea "Shop authentic WWE replica championship belts at mukhay.com– including Universa…"
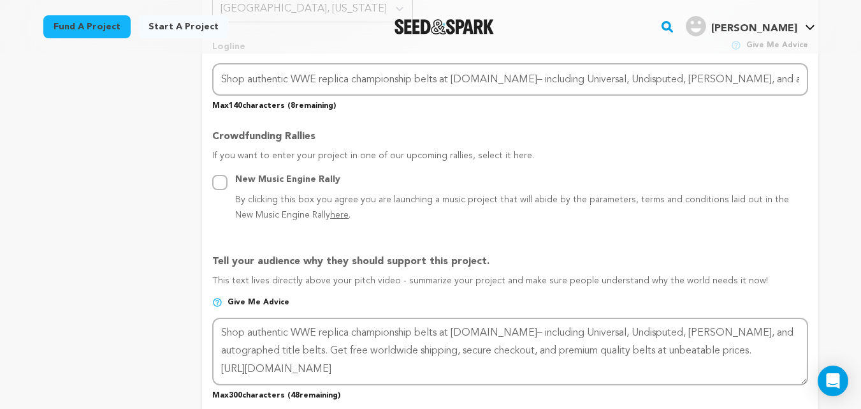
scroll to position [676, 0]
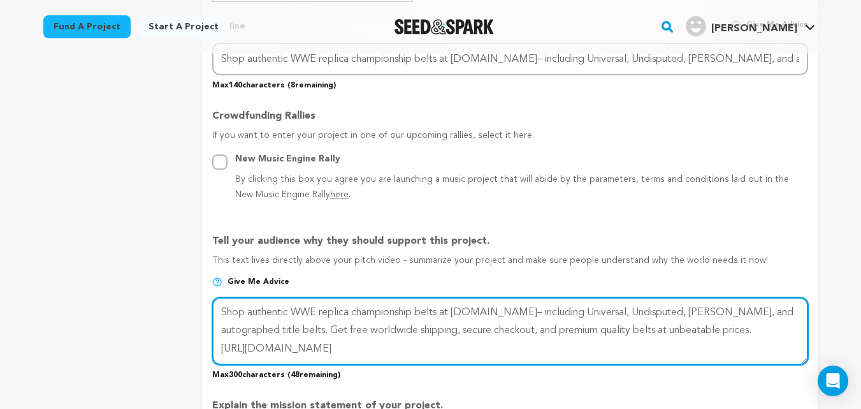
drag, startPoint x: 308, startPoint y: 337, endPoint x: 305, endPoint y: 327, distance: 9.9
click at [305, 335] on textarea at bounding box center [510, 331] width 596 height 68
click at [305, 327] on textarea at bounding box center [510, 331] width 596 height 68
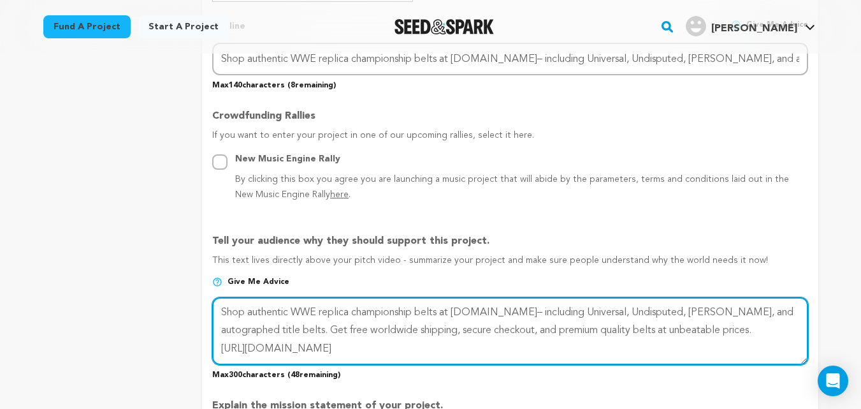
click at [306, 326] on textarea at bounding box center [510, 331] width 596 height 68
drag, startPoint x: 354, startPoint y: 347, endPoint x: 214, endPoint y: 319, distance: 143.0
click at [214, 319] on textarea at bounding box center [510, 331] width 596 height 68
paste textarea "CM Punk 434-Day Record Signature Championship Title Belt Replica | WWE Collecti…"
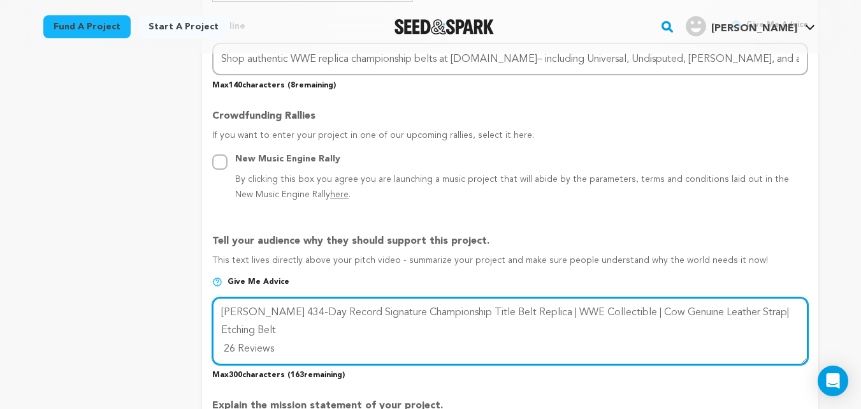
scroll to position [10, 0]
click at [303, 341] on textarea at bounding box center [510, 331] width 596 height 68
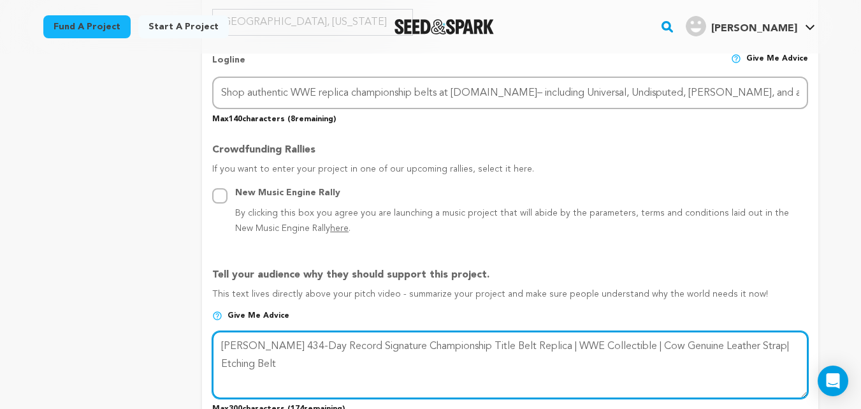
scroll to position [613, 0]
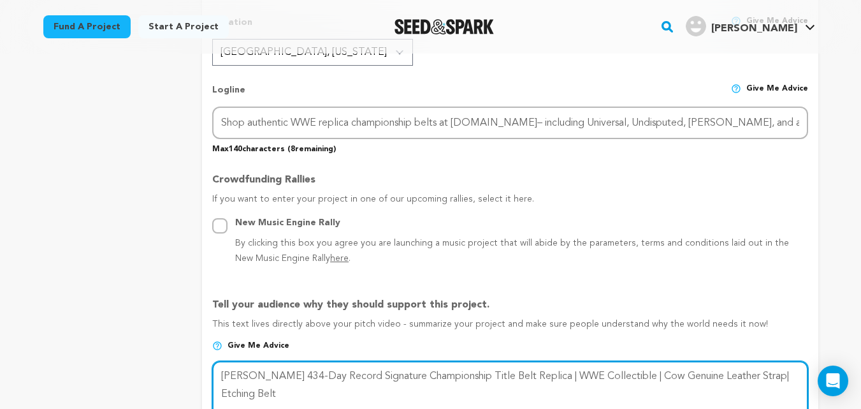
type textarea "CM Punk 434-Day Record Signature Championship Title Belt Replica | WWE Collecti…"
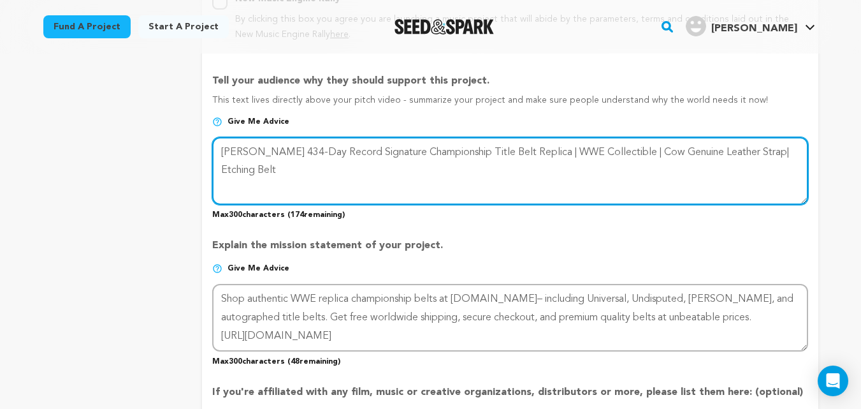
scroll to position [868, 0]
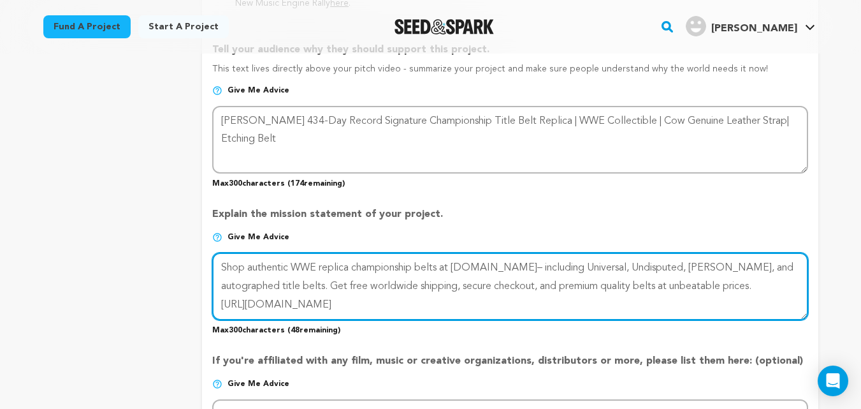
click at [256, 291] on textarea at bounding box center [510, 286] width 596 height 68
drag, startPoint x: 218, startPoint y: 271, endPoint x: 353, endPoint y: 311, distance: 140.2
click at [351, 313] on textarea at bounding box center [510, 286] width 596 height 68
paste textarea "Celebrate the legacy of CM Punk with this premium 434-Day Record Signature Cham…"
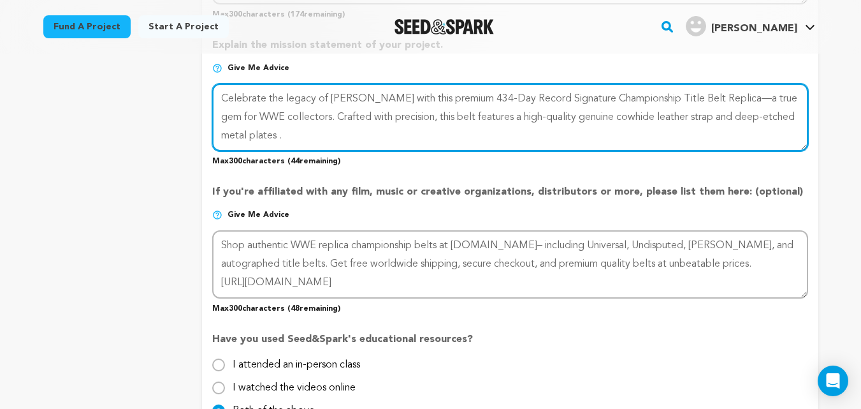
scroll to position [1059, 0]
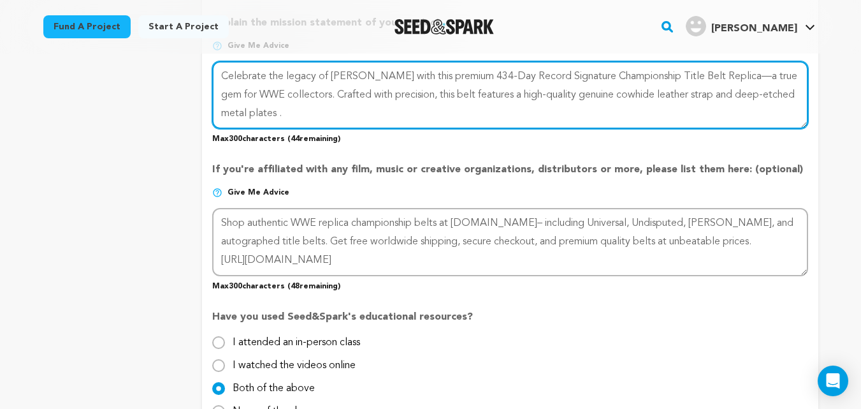
type textarea "Celebrate the legacy of CM Punk with this premium 434-Day Record Signature Cham…"
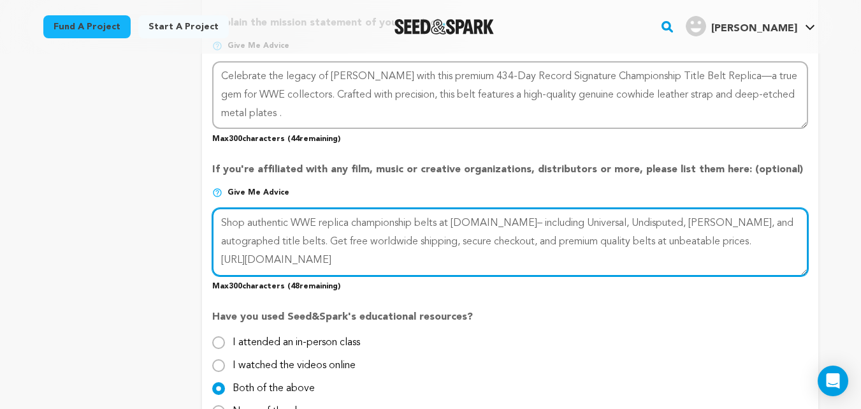
drag, startPoint x: 216, startPoint y: 228, endPoint x: 353, endPoint y: 264, distance: 141.8
click at [353, 264] on textarea at bounding box center [510, 242] width 596 height 68
paste textarea "The WWE Replica Championship Belt is perfect for fans, collectors, and cosplaye…"
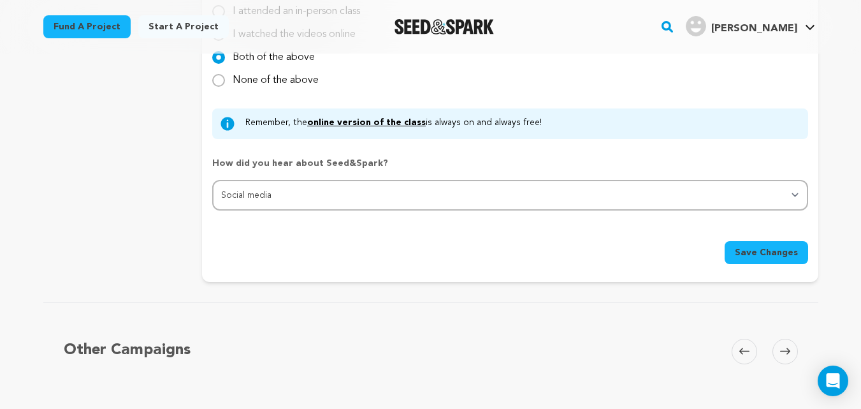
scroll to position [1442, 0]
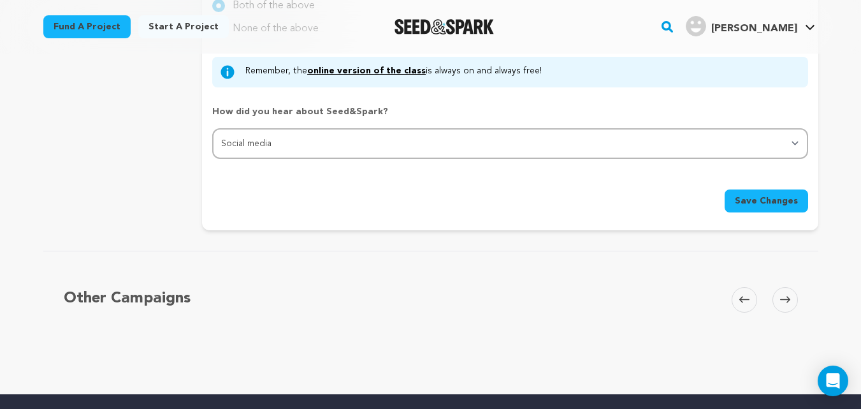
type textarea "The WWE Replica Championship Belt is perfect for fans, collectors, and cosplaye…"
click at [754, 196] on span "Save Changes" at bounding box center [766, 200] width 63 height 13
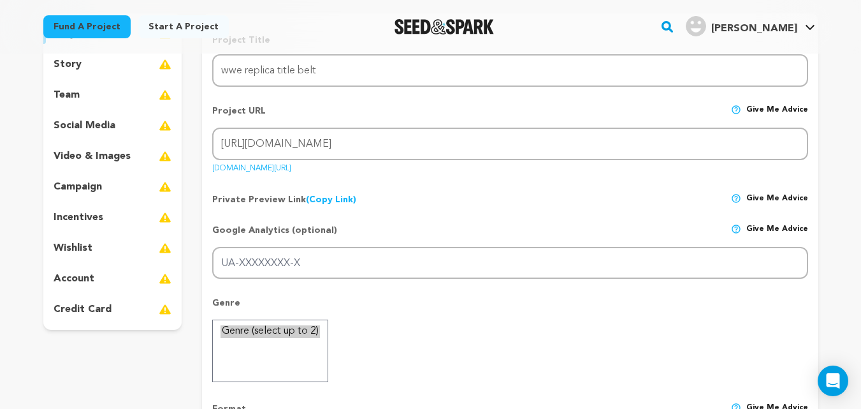
scroll to position [128, 0]
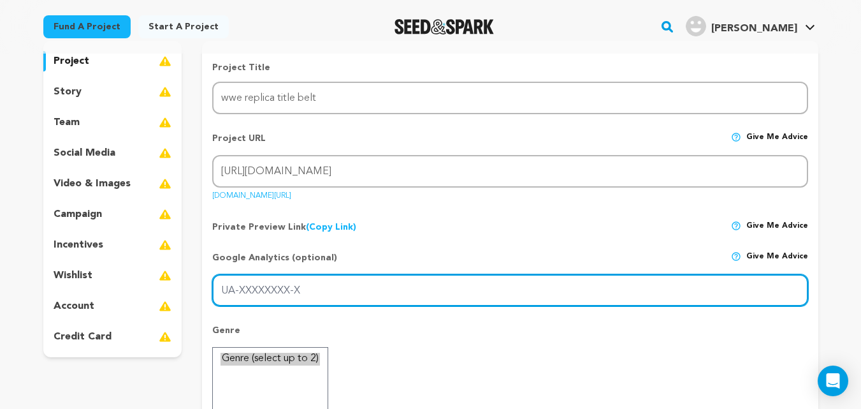
click at [276, 292] on input "UA-XXXXXXXX-X" at bounding box center [510, 290] width 596 height 33
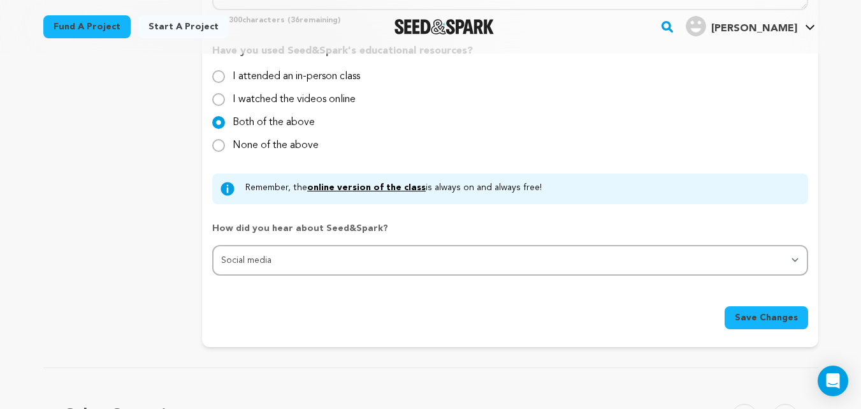
scroll to position [1403, 0]
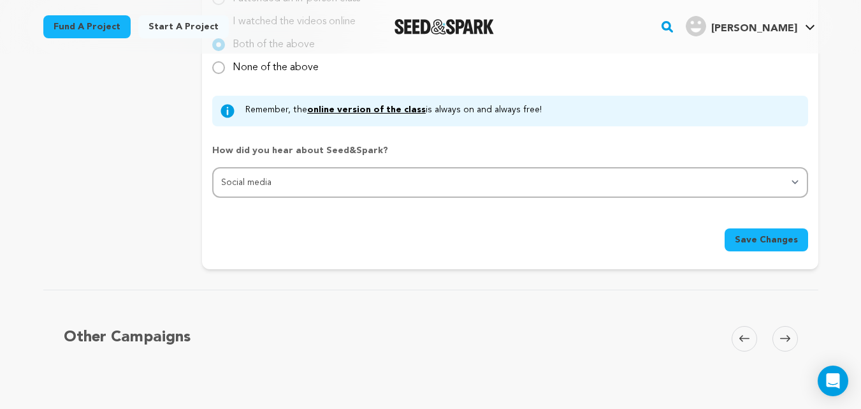
click at [751, 243] on span "Save Changes" at bounding box center [766, 239] width 63 height 13
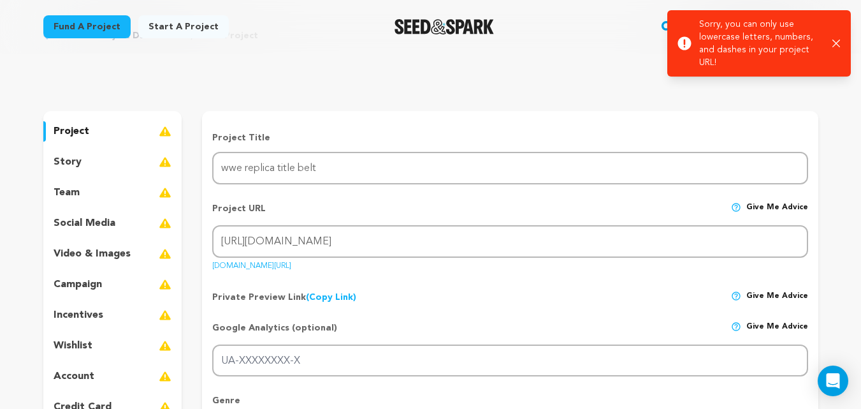
scroll to position [0, 0]
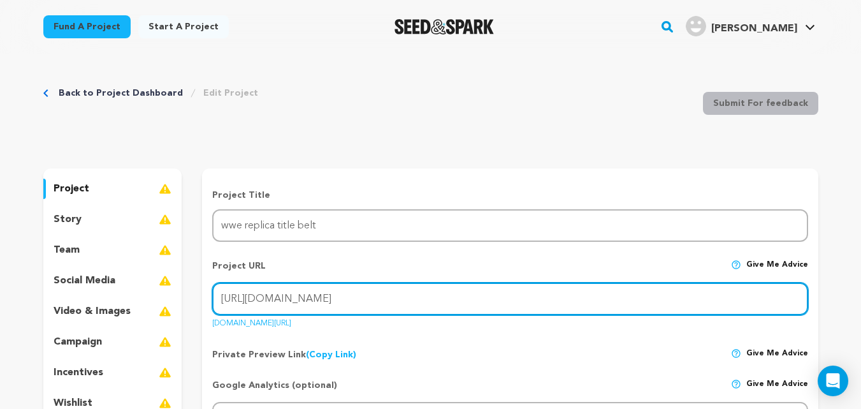
click at [484, 299] on input "https://www.mukhay.com/collections/wwe-belt" at bounding box center [510, 298] width 596 height 33
type input "h"
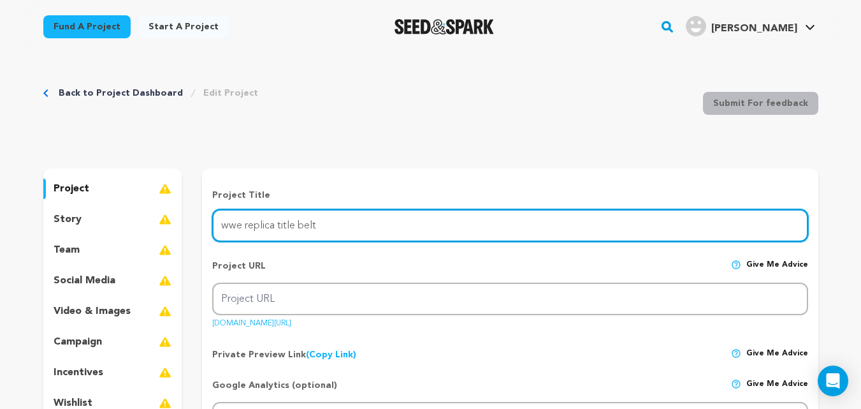
click at [265, 225] on input "wwe replica title belt" at bounding box center [510, 225] width 596 height 33
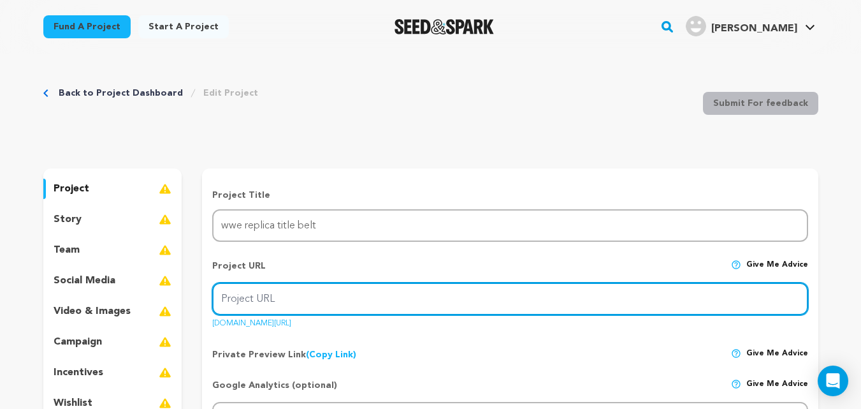
click at [268, 296] on input "Project URL" at bounding box center [510, 298] width 596 height 33
paste input "wwe replica title belt"
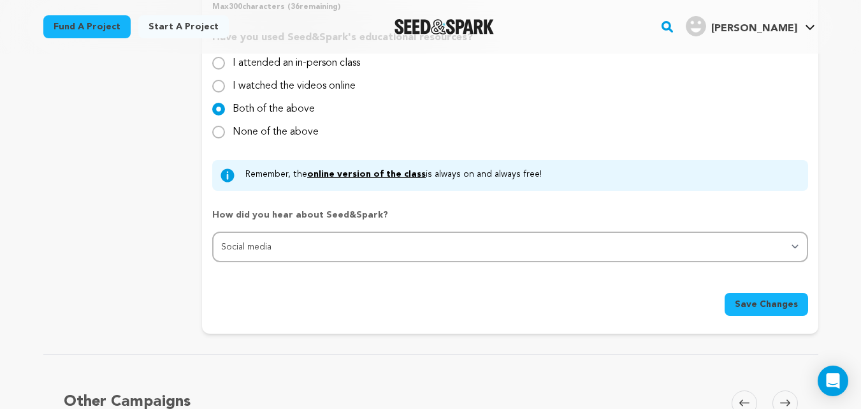
scroll to position [1339, 0]
type input "wwe replica title belt"
click at [759, 314] on button "Save Changes" at bounding box center [767, 303] width 84 height 23
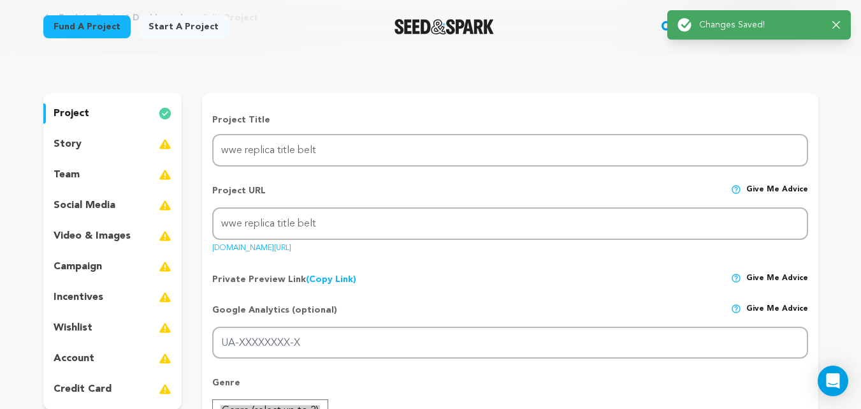
scroll to position [0, 0]
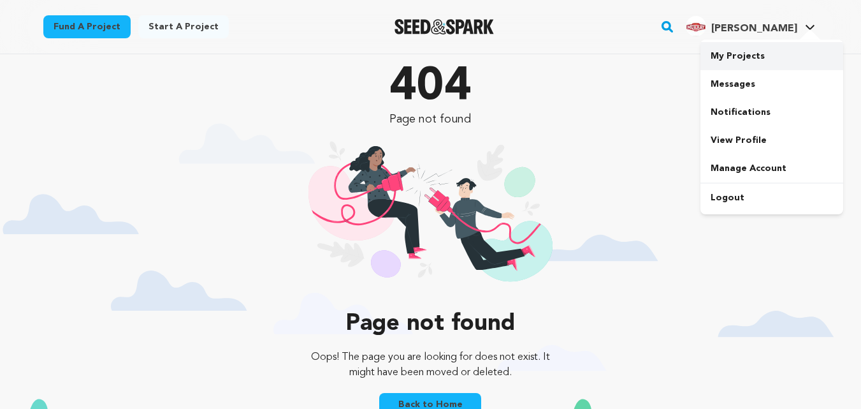
click at [748, 64] on link "My Projects" at bounding box center [772, 56] width 143 height 28
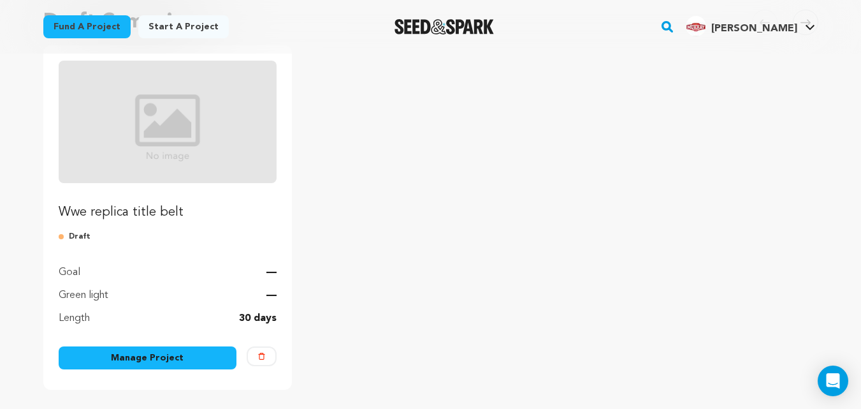
scroll to position [128, 0]
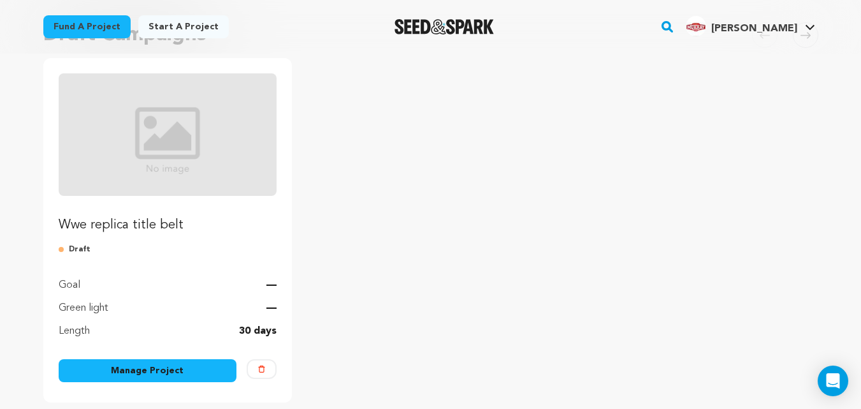
click at [191, 119] on img "Fund Wwe replica title belt" at bounding box center [168, 134] width 219 height 122
click at [191, 120] on img "Fund Wwe replica title belt" at bounding box center [168, 134] width 219 height 122
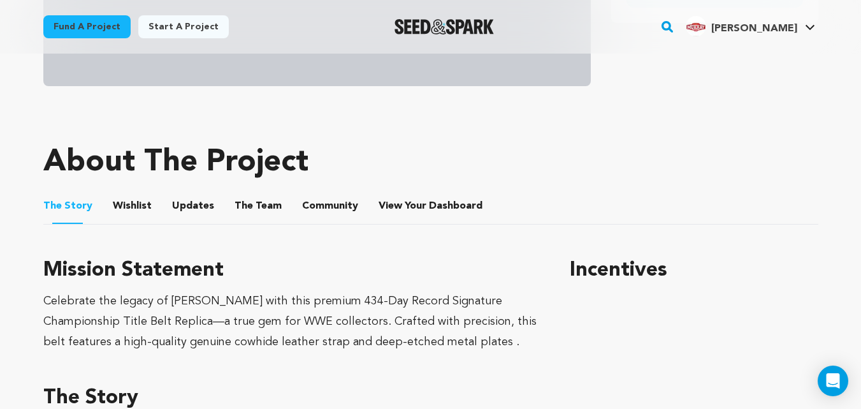
scroll to position [446, 0]
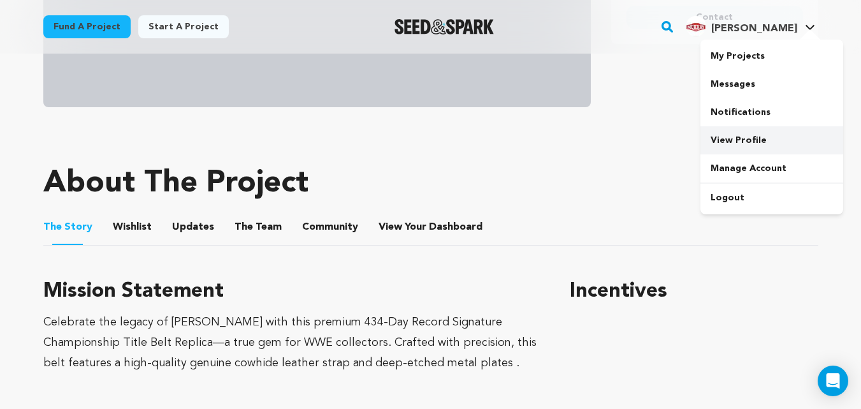
click at [731, 136] on link "View Profile" at bounding box center [772, 140] width 143 height 28
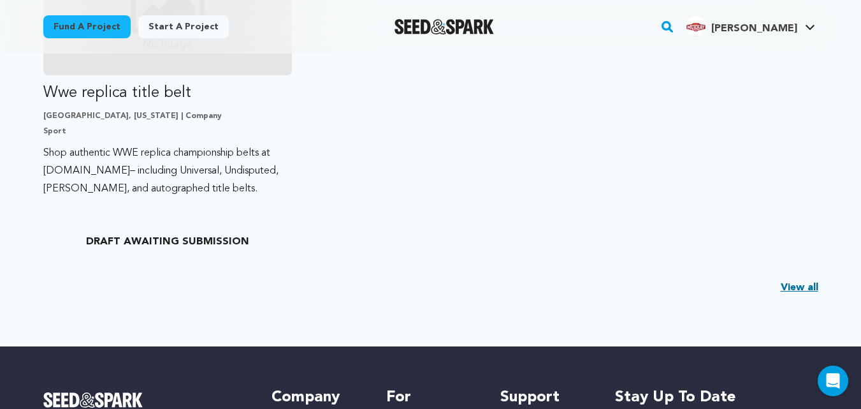
scroll to position [446, 0]
